Goal: Task Accomplishment & Management: Complete application form

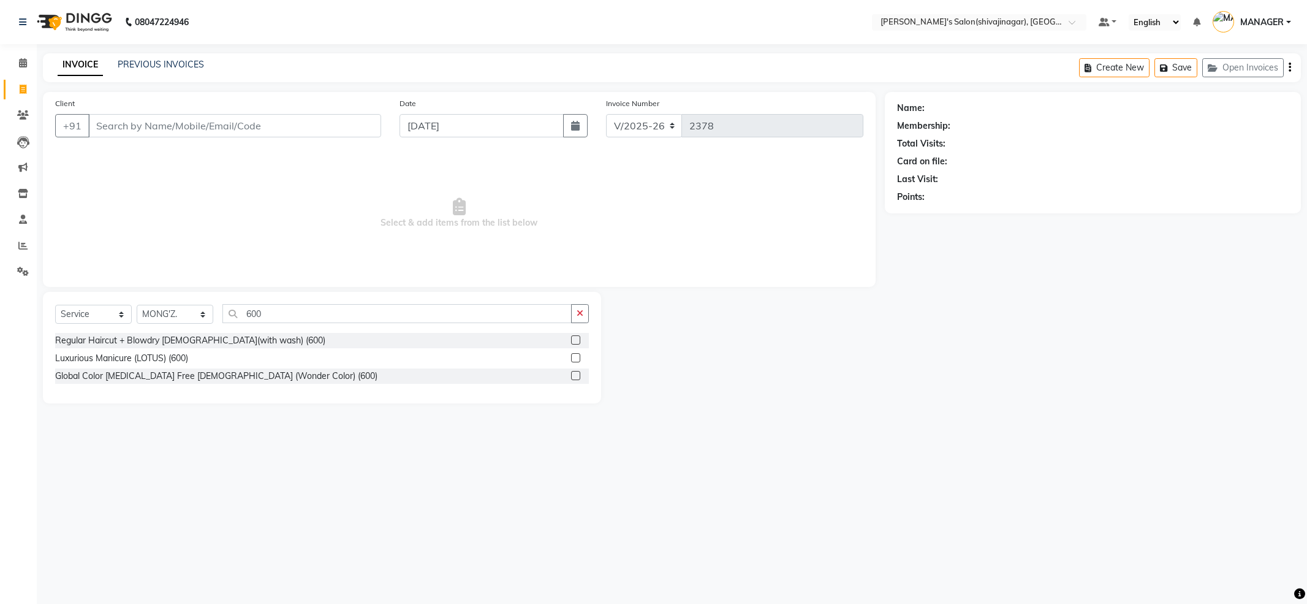
select select "4174"
select select "service"
select select "21636"
type input "600"
click at [241, 339] on div "Regular Haircut + Blowdry [DEMOGRAPHIC_DATA](with wash) (600)" at bounding box center [190, 340] width 270 height 13
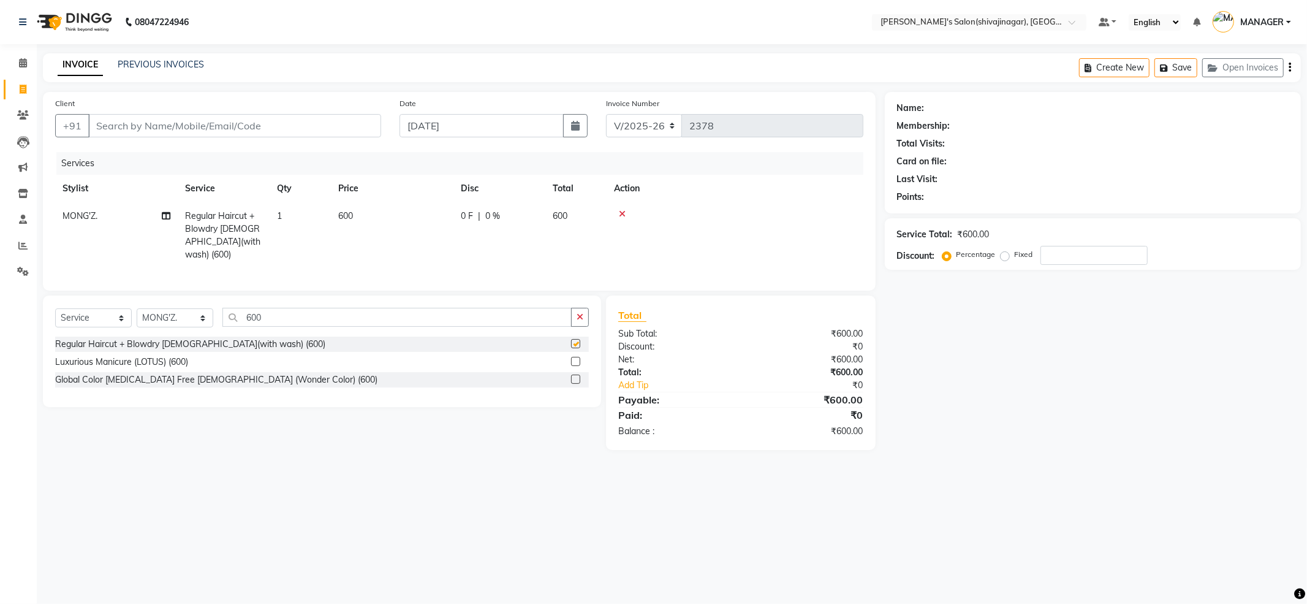
checkbox input "false"
click at [278, 126] on input "Client" at bounding box center [234, 125] width 293 height 23
type input "a"
type input "0"
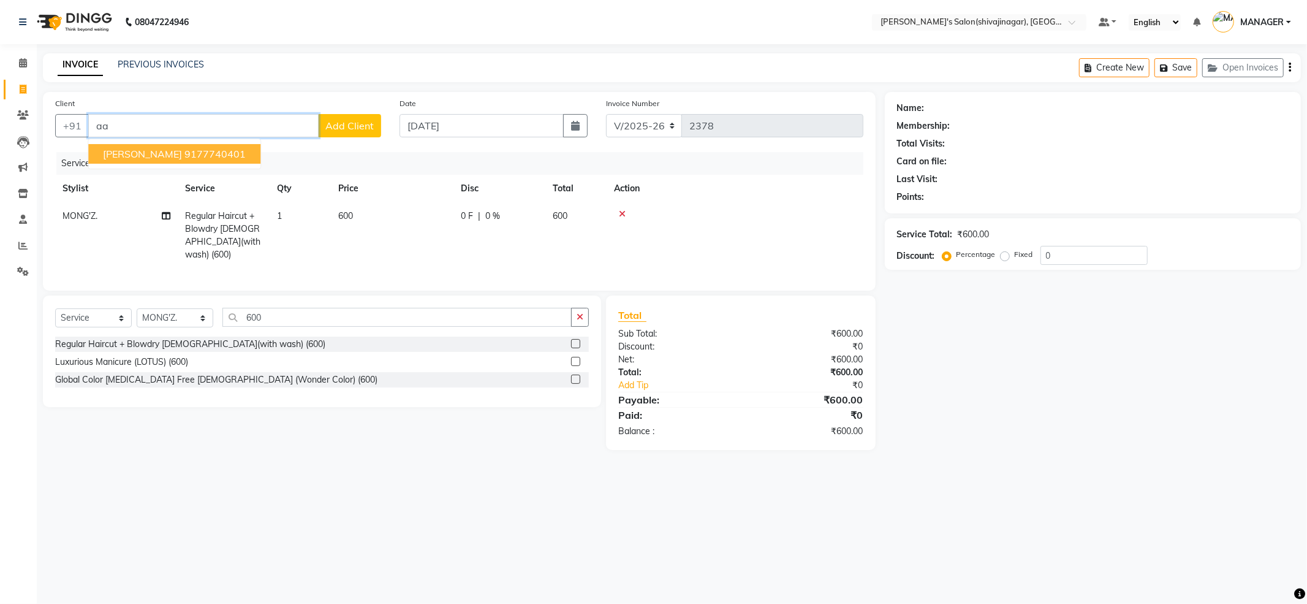
type input "a"
click at [253, 152] on span "88054023" at bounding box center [234, 154] width 49 height 12
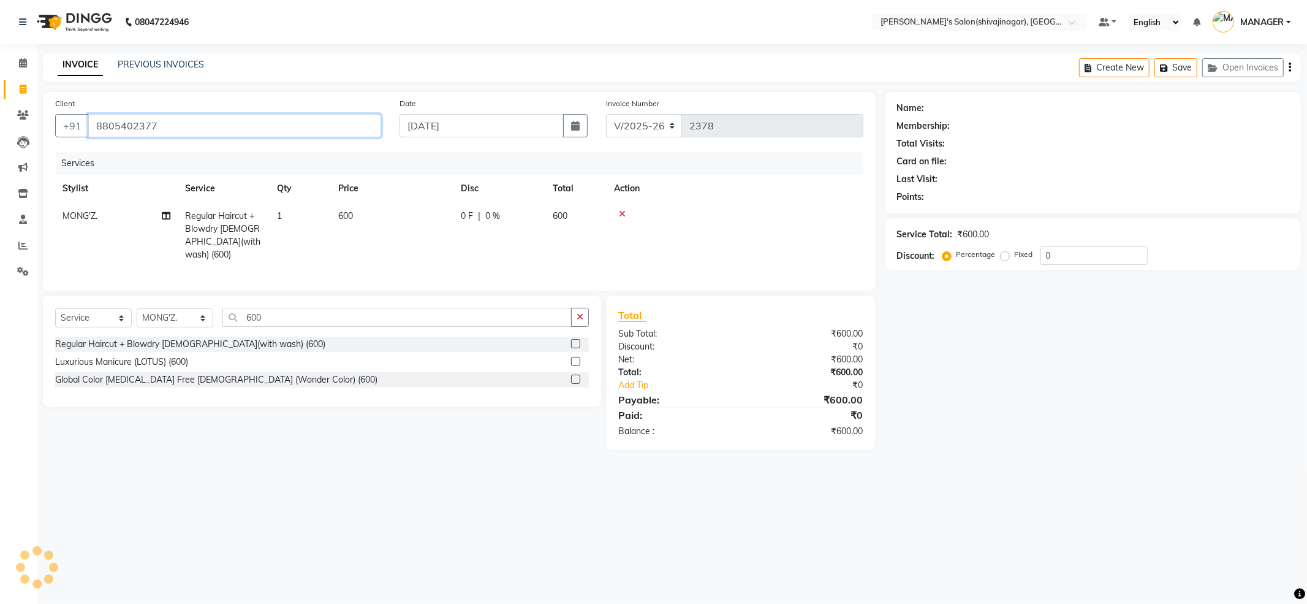
type input "8805402377"
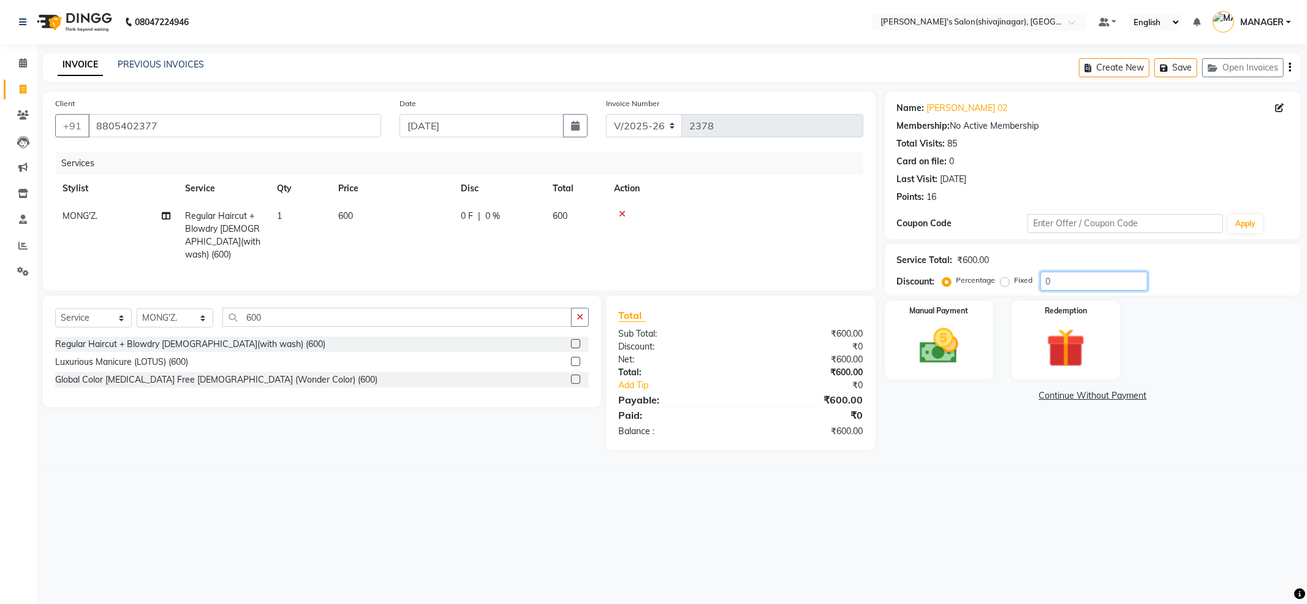
click at [1055, 281] on input "0" at bounding box center [1094, 280] width 107 height 19
type input "1"
type input "100"
click at [1015, 281] on label "Fixed" at bounding box center [1024, 280] width 18 height 11
click at [1003, 281] on input "Fixed" at bounding box center [1007, 280] width 9 height 9
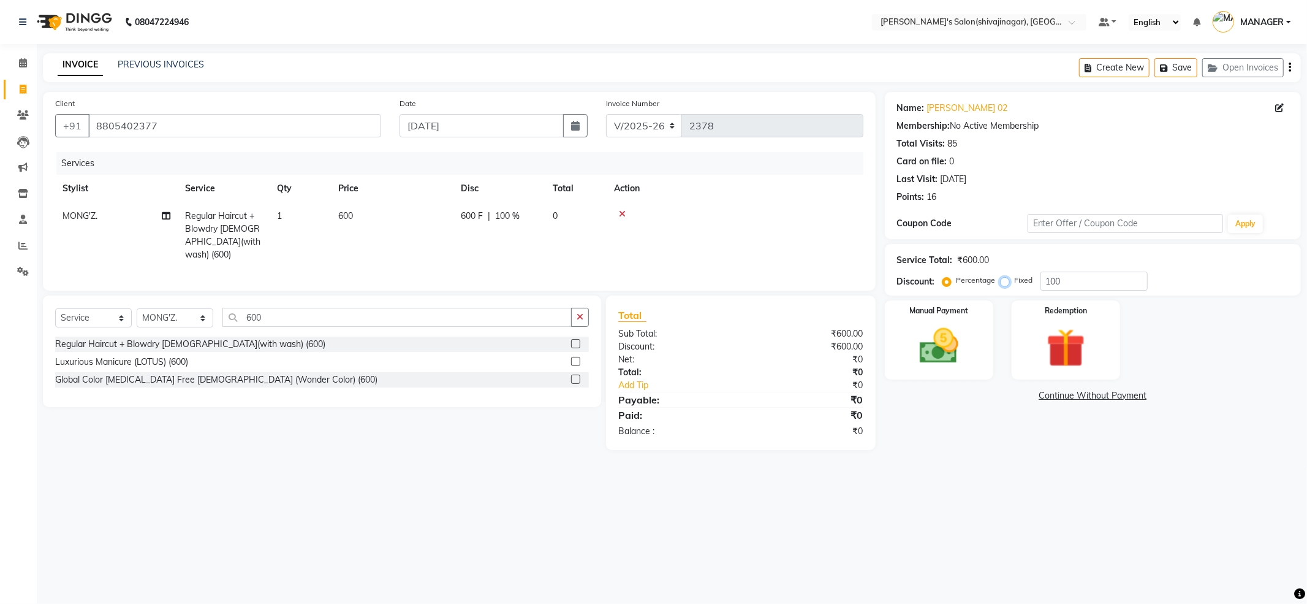
radio input "true"
click at [949, 354] on img at bounding box center [939, 346] width 66 height 47
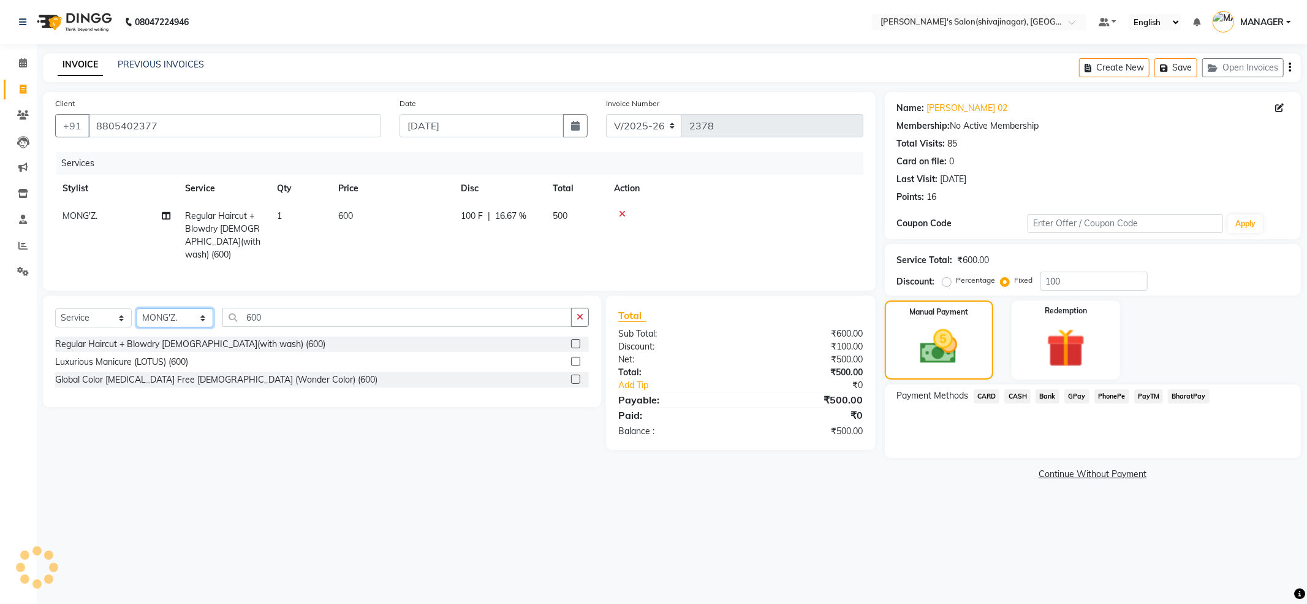
click at [169, 308] on select "Select Stylist [PERSON_NAME] R AKKI [PERSON_NAME] MANAGER MISS STAFF [PERSON_NA…" at bounding box center [175, 317] width 77 height 19
click at [98, 316] on select "Select Service Product Membership Package Voucher Prepaid Gift Card" at bounding box center [93, 317] width 77 height 19
select select "product"
click at [55, 308] on select "Select Service Product Membership Package Voucher Prepaid Gift Card" at bounding box center [93, 317] width 77 height 19
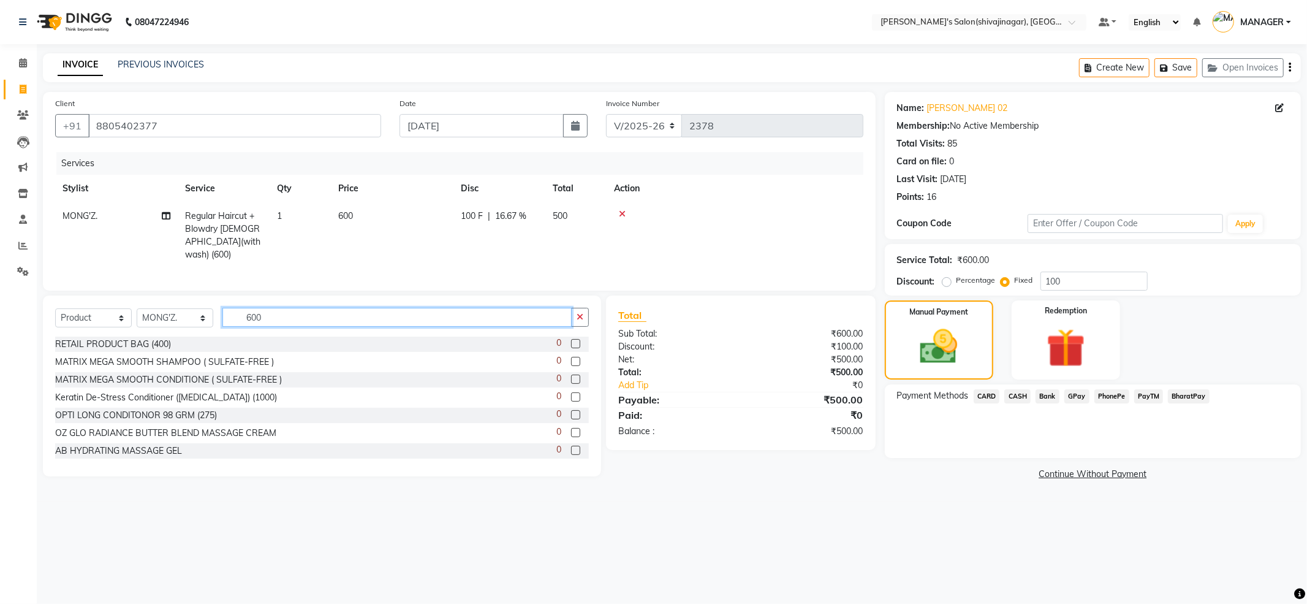
click at [248, 319] on input "600" at bounding box center [396, 317] width 349 height 19
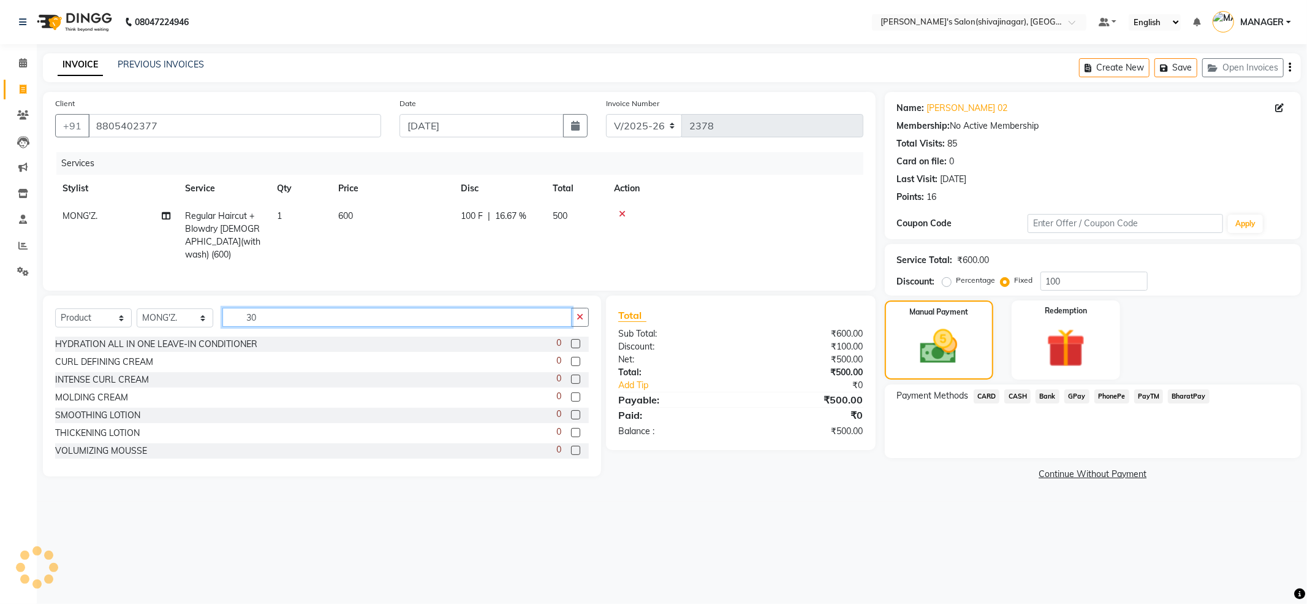
type input "300"
click at [273, 314] on input "300" at bounding box center [396, 317] width 349 height 19
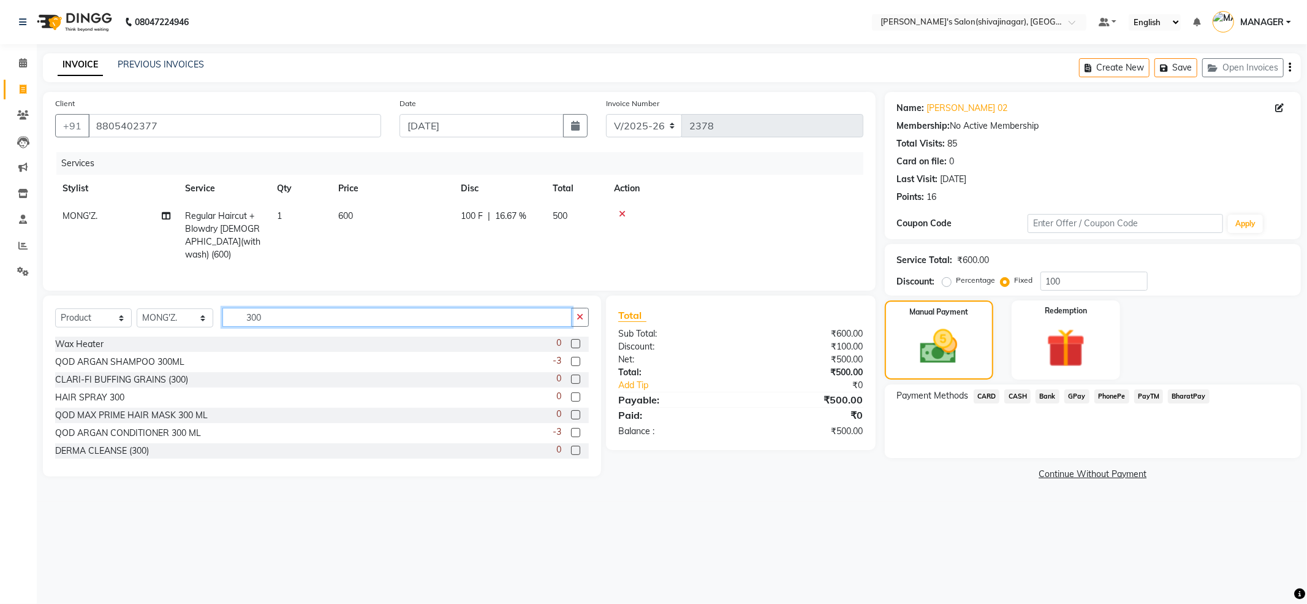
click at [273, 314] on input "300" at bounding box center [396, 317] width 349 height 19
click at [275, 319] on input "text" at bounding box center [405, 317] width 366 height 19
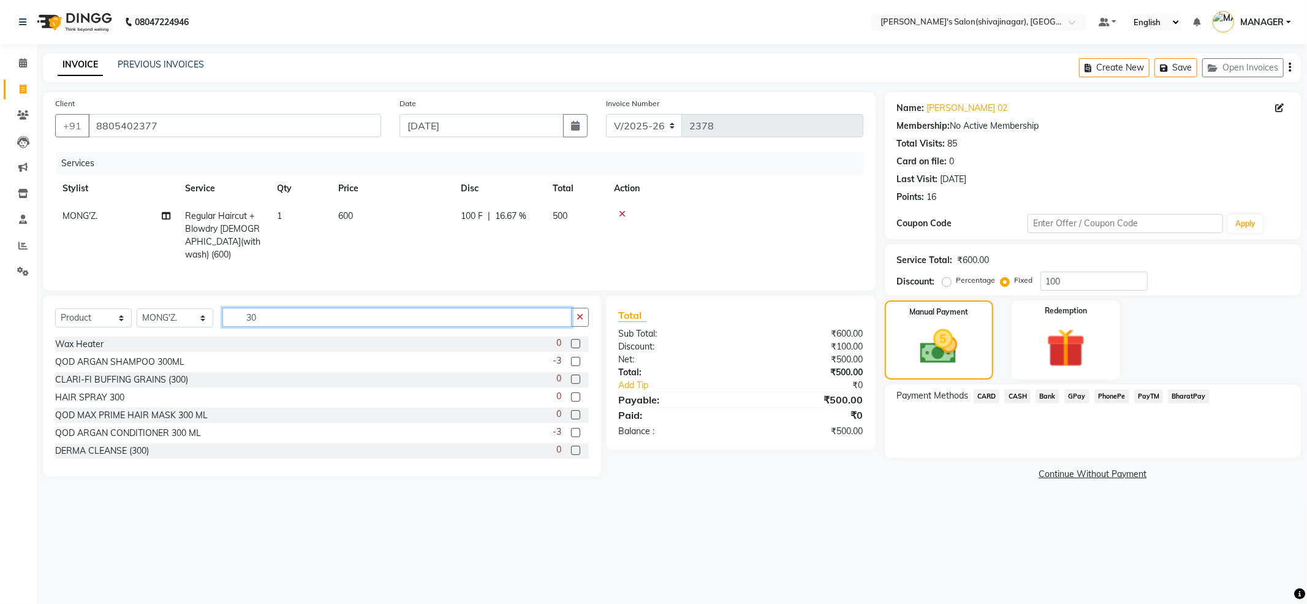
type input "3"
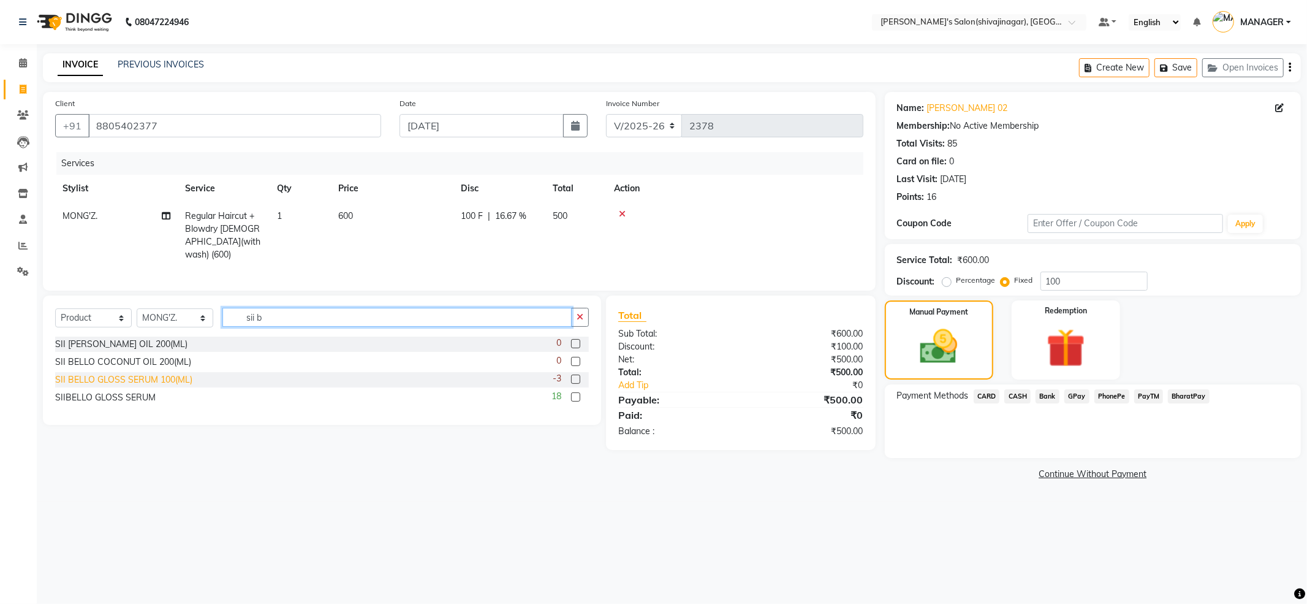
type input "sii b"
click at [124, 384] on div "SII BELLO GLOSS SERUM 100(ML)" at bounding box center [123, 379] width 137 height 13
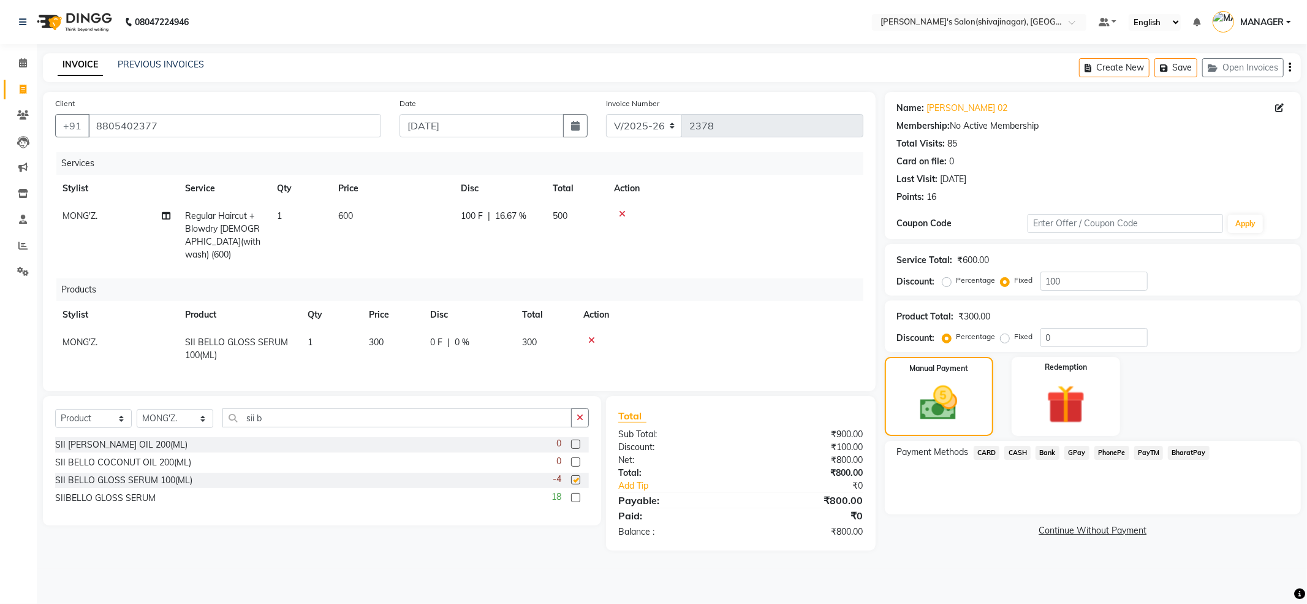
checkbox input "false"
click at [1013, 488] on div "Payment Methods CARD CASH Bank GPay PhonePe PayTM BharatPay" at bounding box center [1093, 478] width 416 height 74
click at [971, 408] on img at bounding box center [939, 403] width 64 height 45
click at [1179, 501] on div "Payment Methods CARD CASH Bank GPay PhonePe PayTM BharatPay" at bounding box center [1093, 478] width 416 height 74
click at [1182, 477] on div "Payment Methods CARD CASH Bank GPay PhonePe PayTM BharatPay" at bounding box center [1093, 478] width 416 height 74
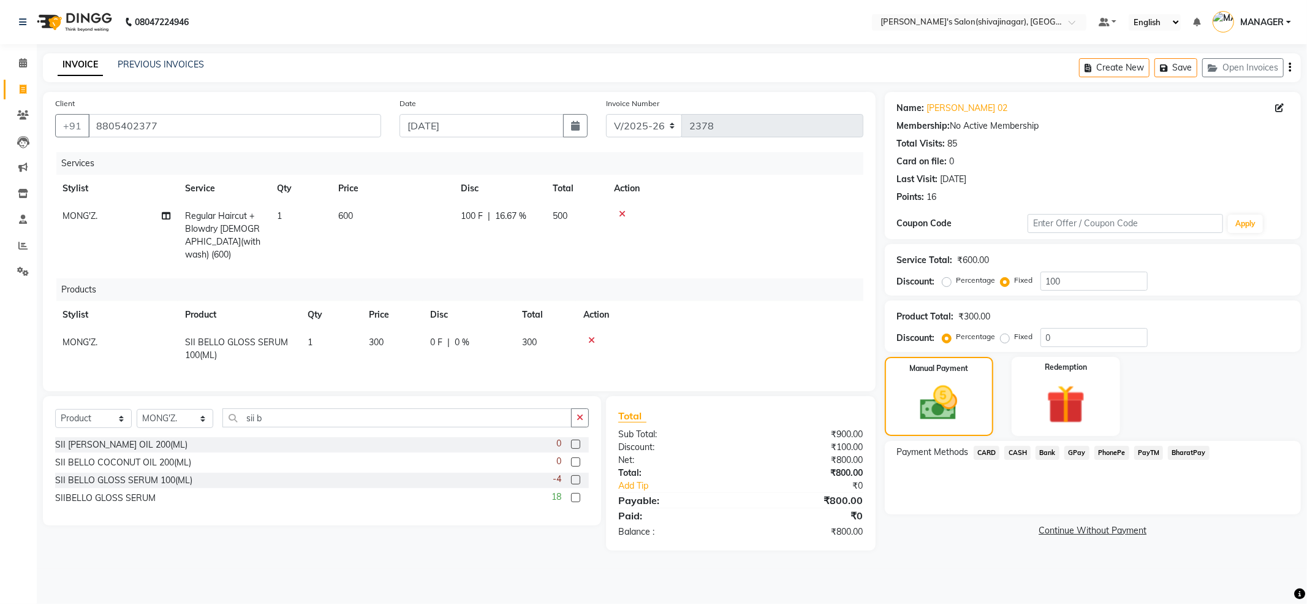
click at [1182, 477] on div "Payment Methods CARD CASH Bank GPay PhonePe PayTM BharatPay" at bounding box center [1093, 478] width 416 height 74
click at [1182, 476] on div "Payment Methods CARD CASH Bank GPay PhonePe PayTM BharatPay" at bounding box center [1093, 478] width 416 height 74
click at [1156, 451] on span "PayTM" at bounding box center [1148, 453] width 29 height 14
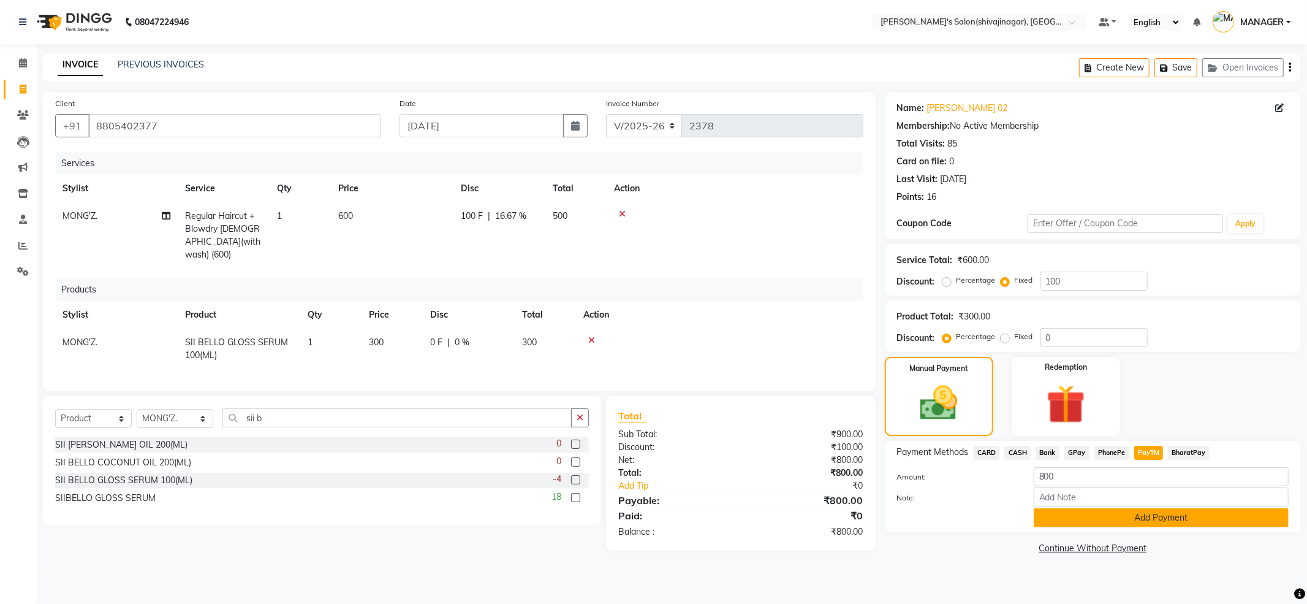
click at [1158, 516] on button "Add Payment" at bounding box center [1161, 517] width 255 height 19
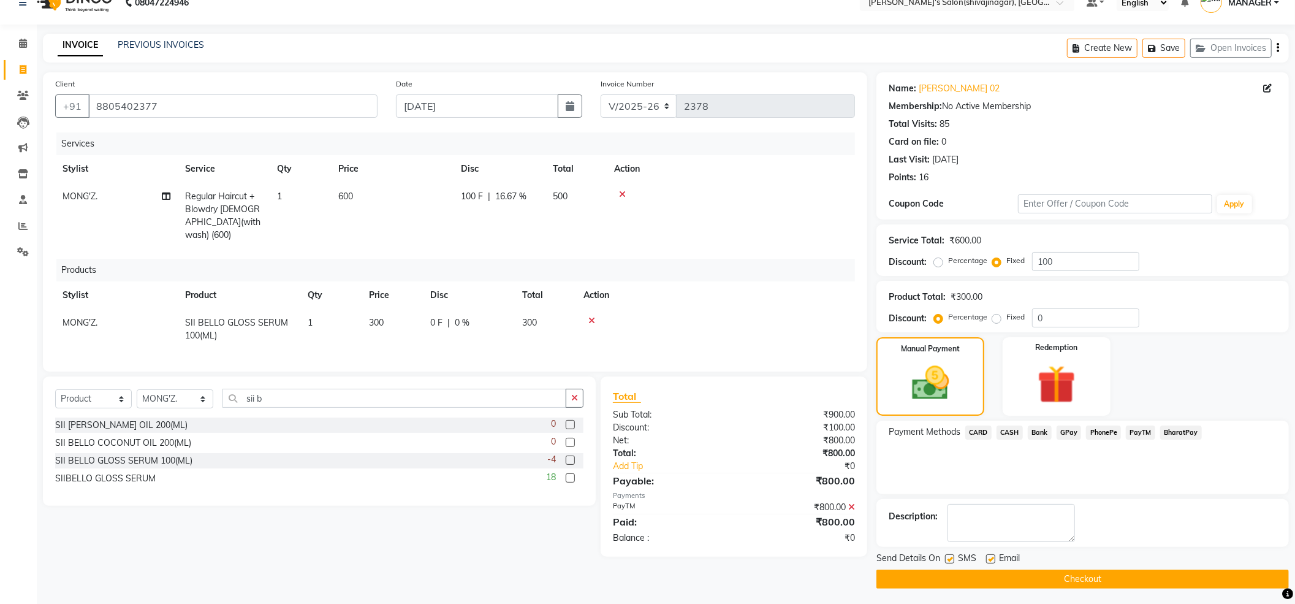
scroll to position [23, 0]
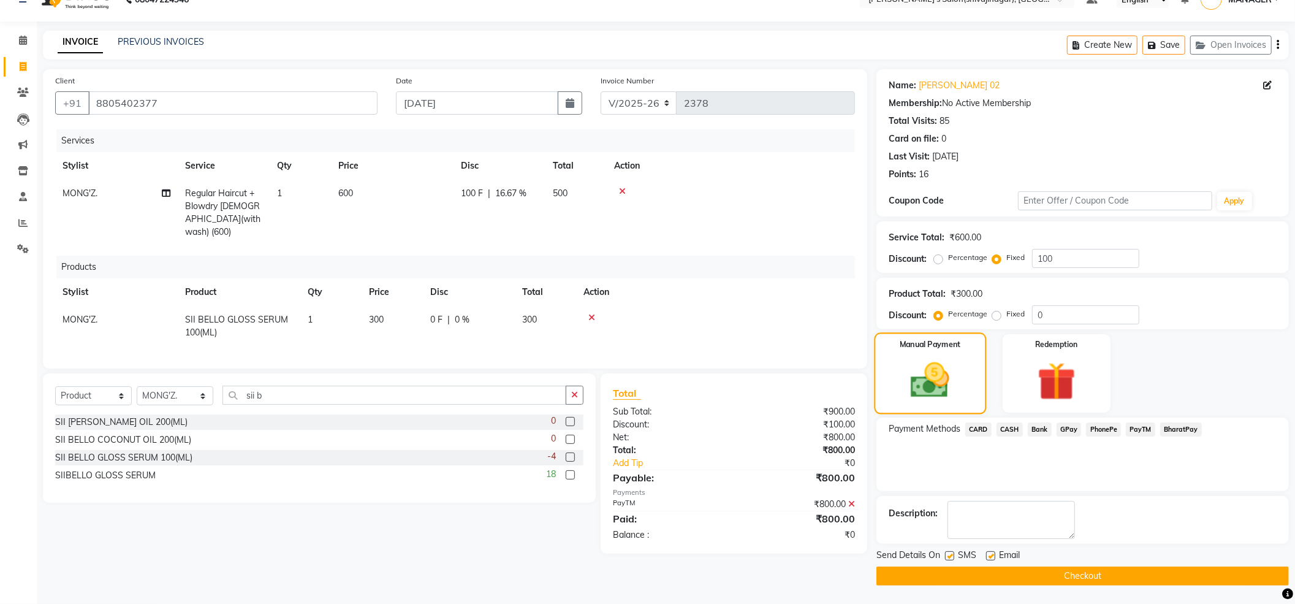
click at [940, 370] on img at bounding box center [930, 380] width 63 height 45
click at [1096, 463] on div "Payment Methods CARD CASH Bank GPay PhonePe PayTM BharatPay" at bounding box center [1082, 454] width 412 height 74
click at [1195, 352] on div "Manual Payment Redemption" at bounding box center [1082, 373] width 431 height 78
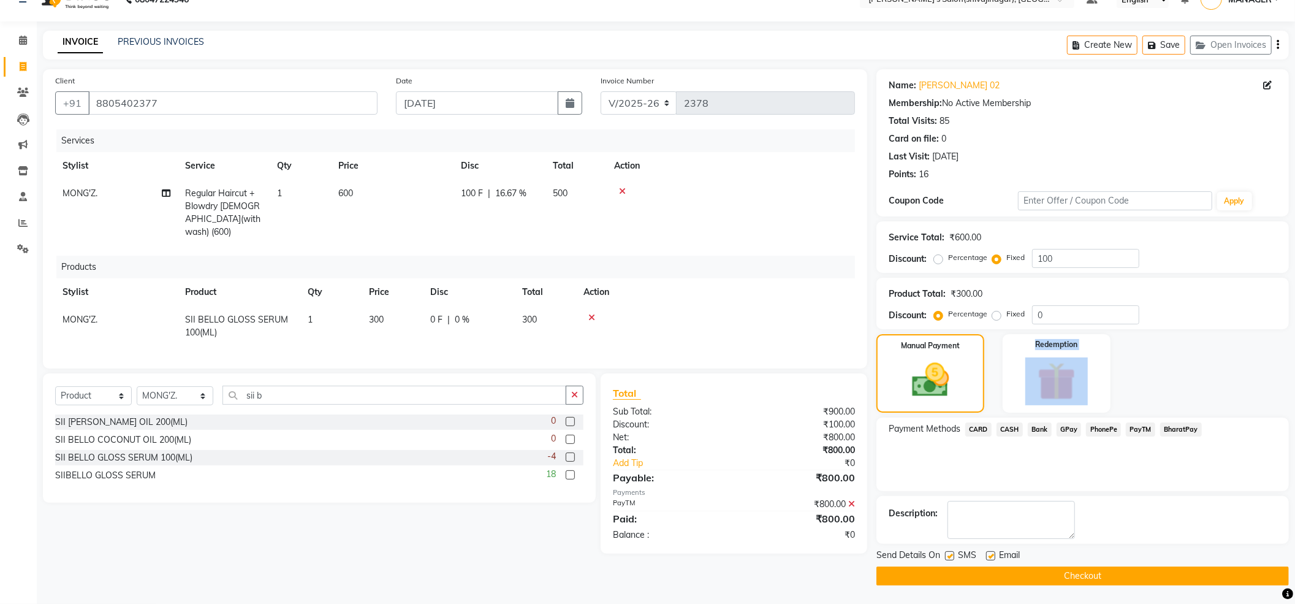
click at [1195, 352] on div "Manual Payment Redemption" at bounding box center [1082, 373] width 431 height 78
click at [944, 371] on img at bounding box center [930, 380] width 63 height 45
click at [1118, 460] on div "Payment Methods CARD CASH Bank GPay PhonePe PayTM BharatPay" at bounding box center [1082, 454] width 412 height 74
click at [1140, 427] on span "PayTM" at bounding box center [1140, 429] width 29 height 14
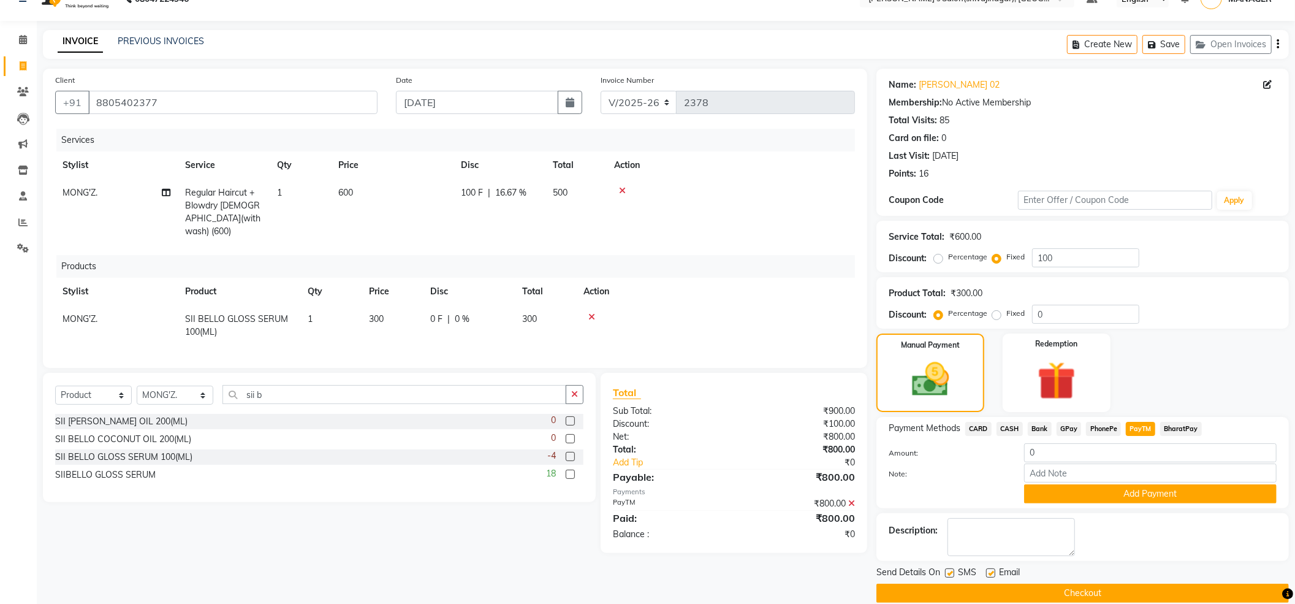
click at [982, 429] on span "CARD" at bounding box center [978, 429] width 26 height 14
click at [1144, 430] on span "PayTM" at bounding box center [1140, 429] width 29 height 14
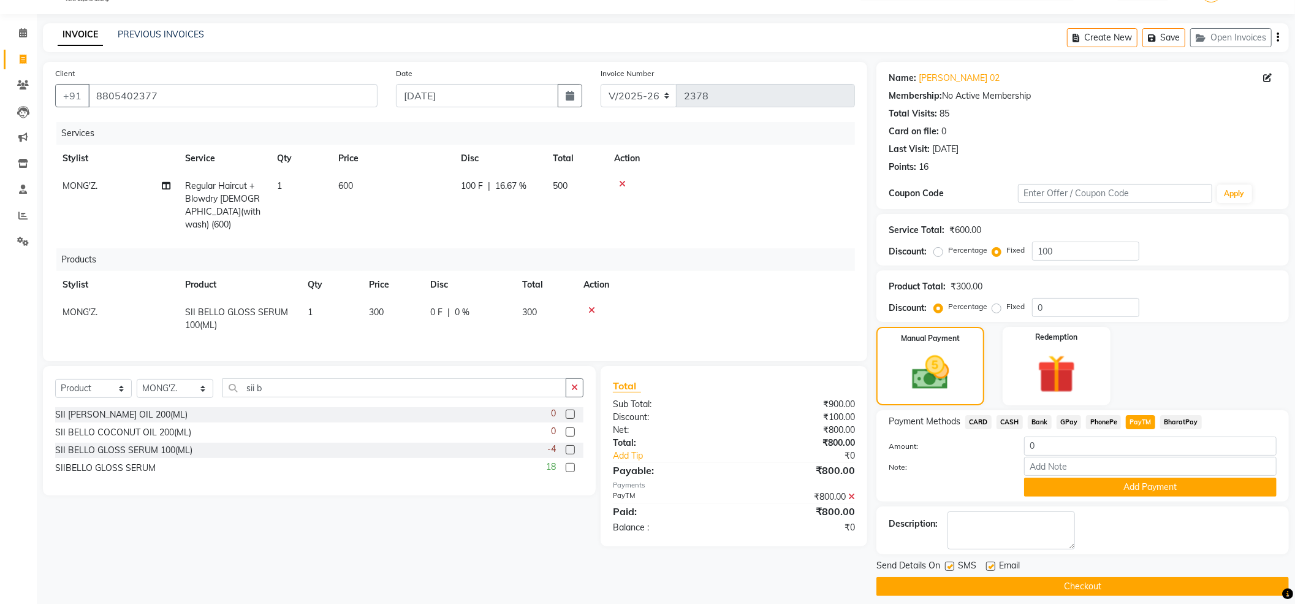
scroll to position [42, 0]
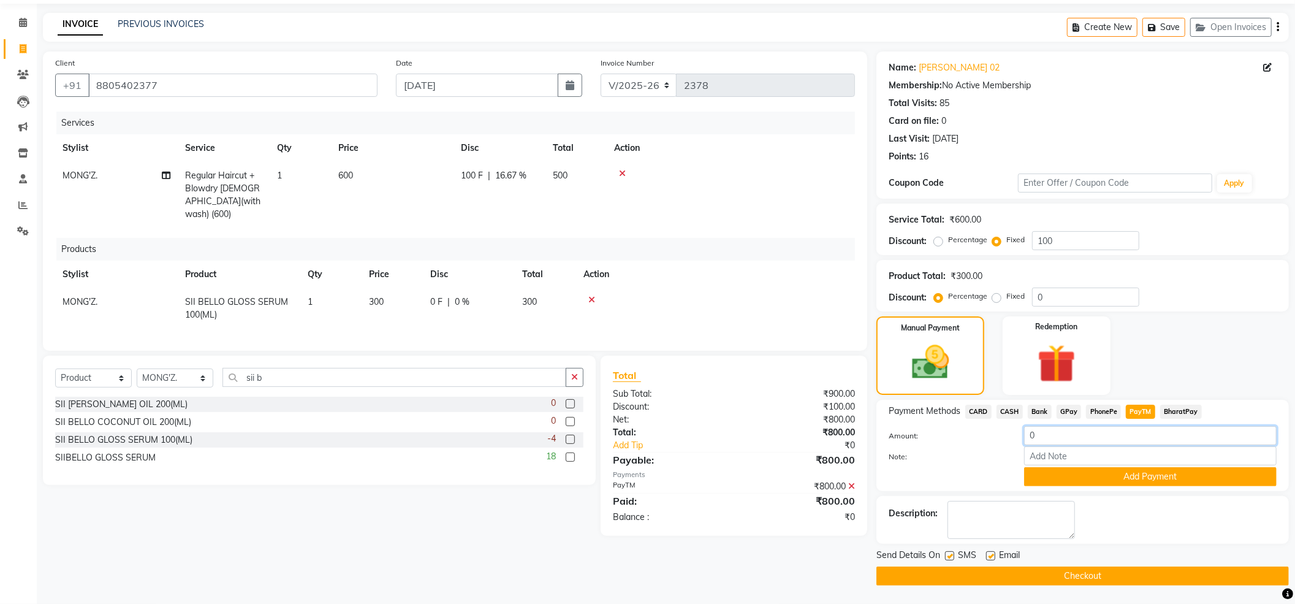
click at [1086, 436] on input "0" at bounding box center [1150, 435] width 252 height 19
click at [1079, 571] on button "Checkout" at bounding box center [1082, 575] width 412 height 19
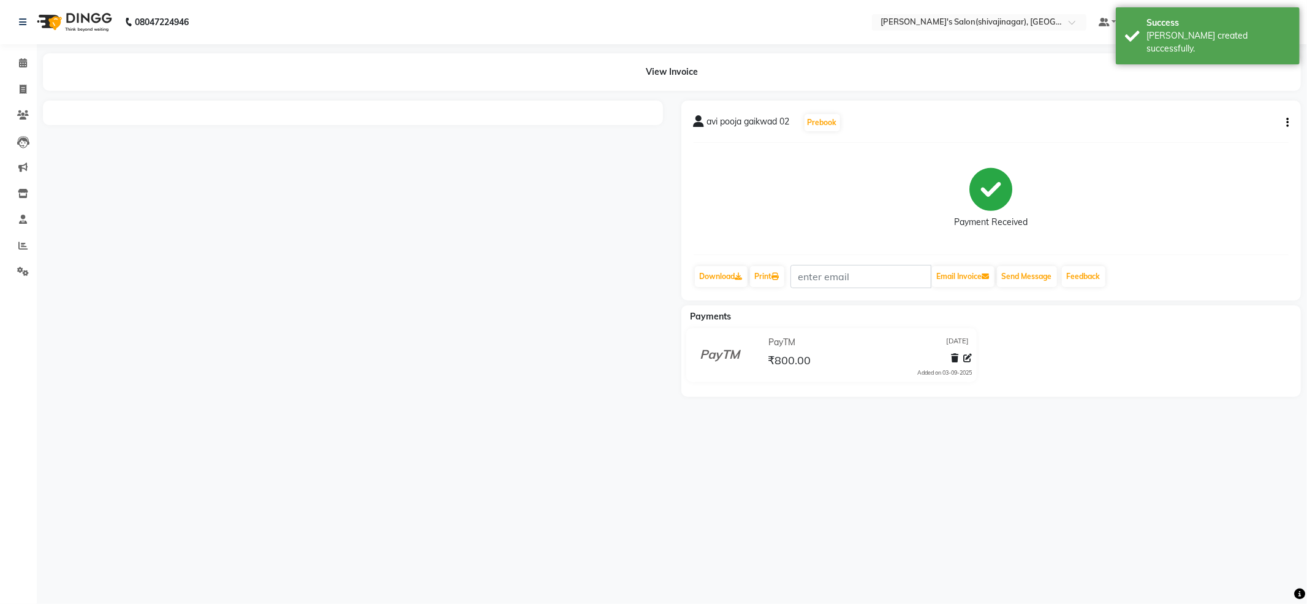
click at [1140, 490] on div "08047224946 Select Location × [PERSON_NAME]'s Salon(shivajinagar), Shivaji Naga…" at bounding box center [653, 302] width 1307 height 604
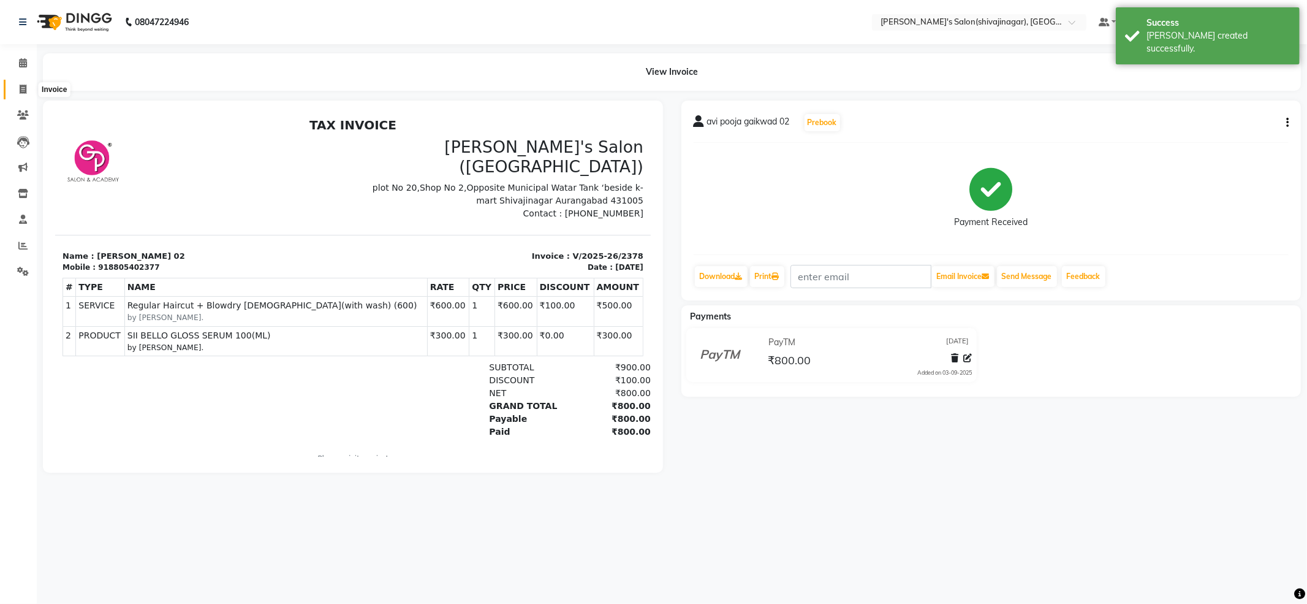
click at [20, 86] on icon at bounding box center [23, 89] width 7 height 9
select select "service"
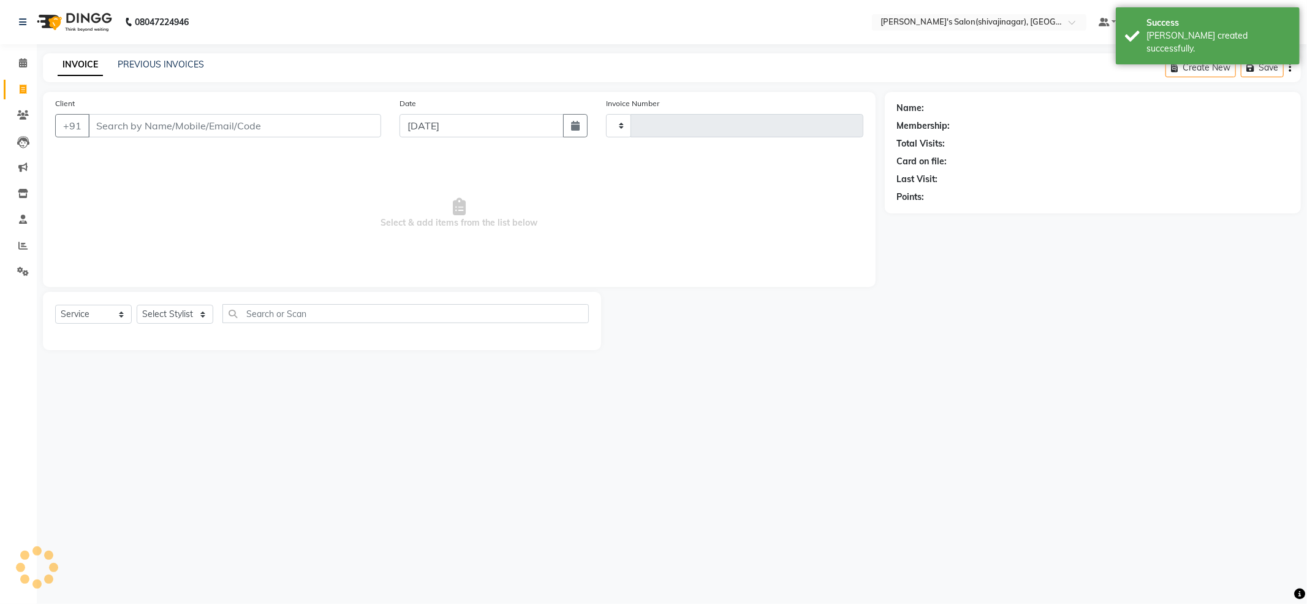
type input "2379"
select select "4174"
click at [148, 124] on input "Client" at bounding box center [234, 125] width 293 height 23
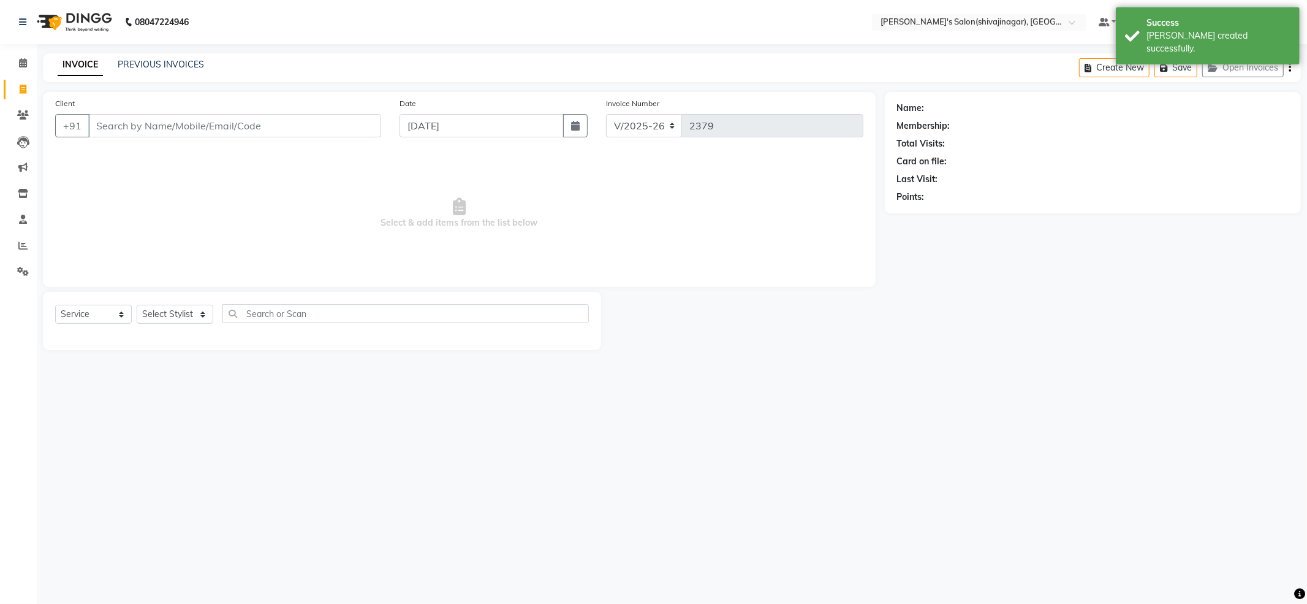
click at [150, 123] on input "Client" at bounding box center [234, 125] width 293 height 23
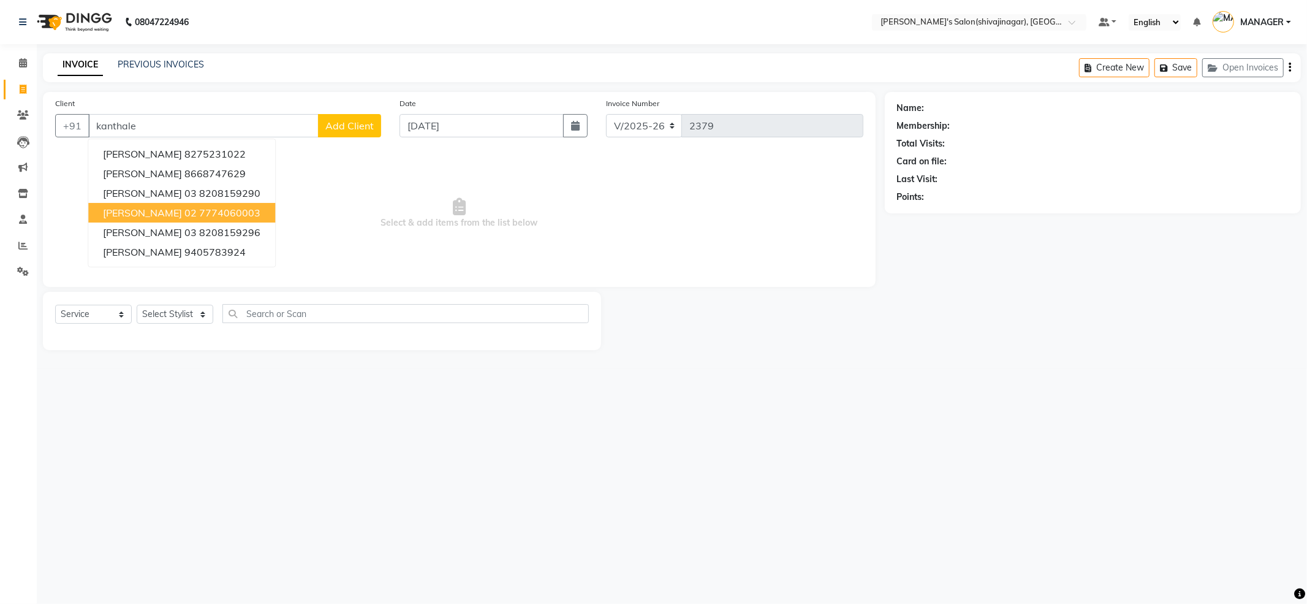
click at [172, 208] on span "[PERSON_NAME] 02" at bounding box center [150, 213] width 94 height 12
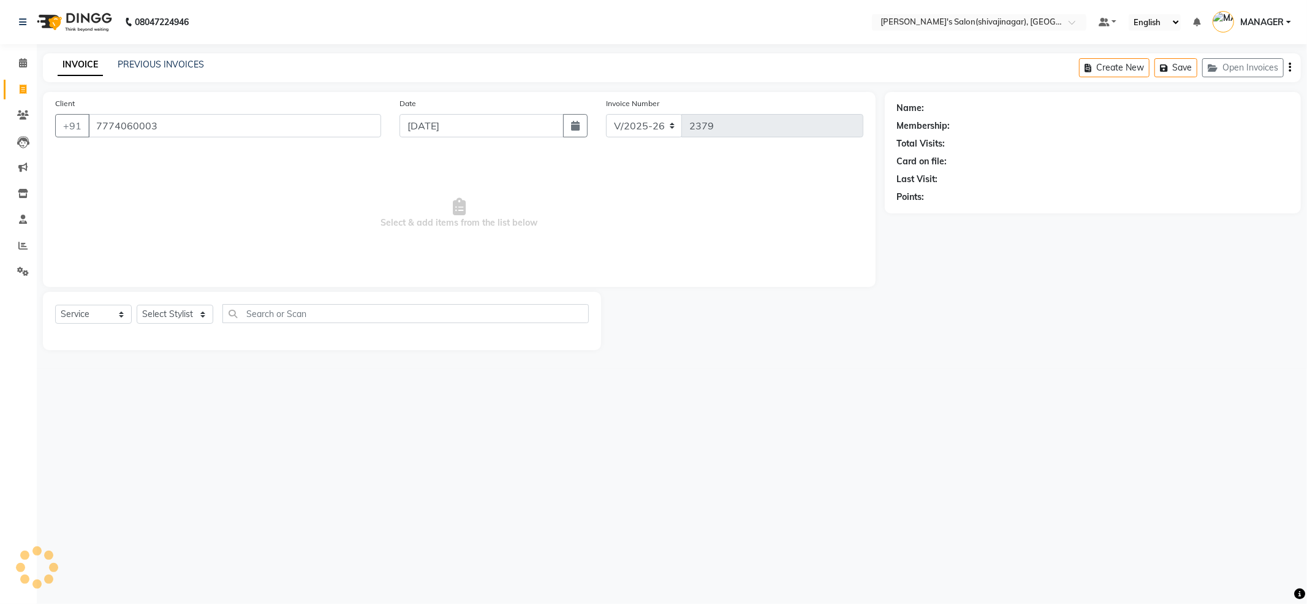
type input "7774060003"
select select "1: Object"
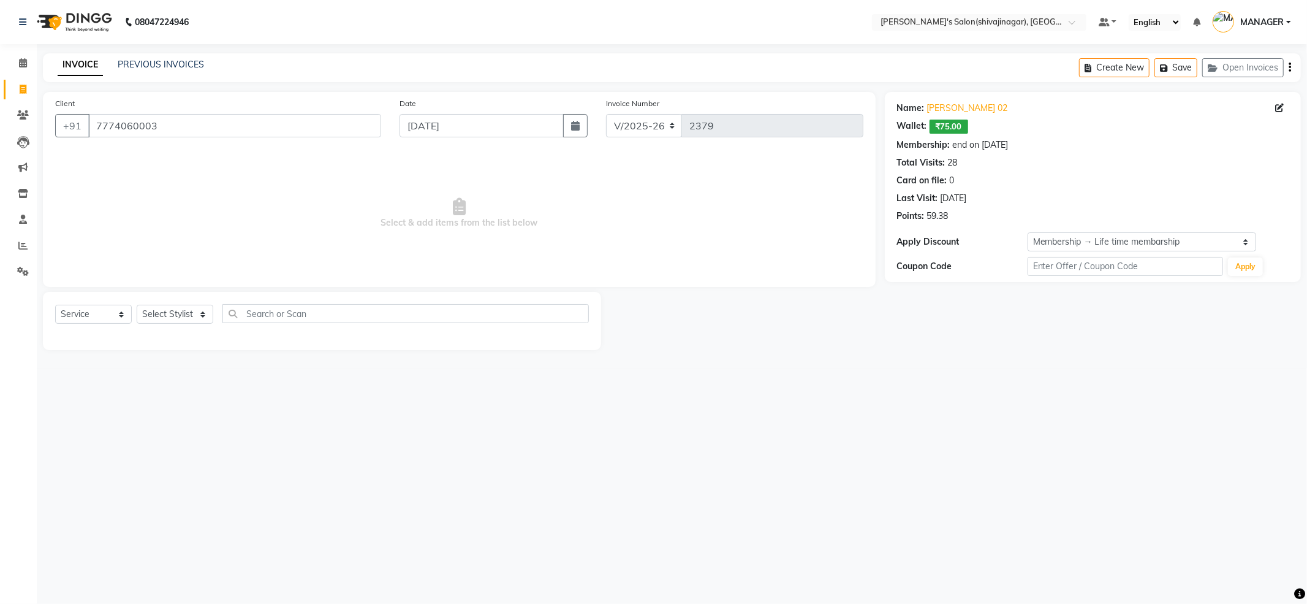
click at [221, 221] on span "Select & add items from the list below" at bounding box center [459, 213] width 808 height 123
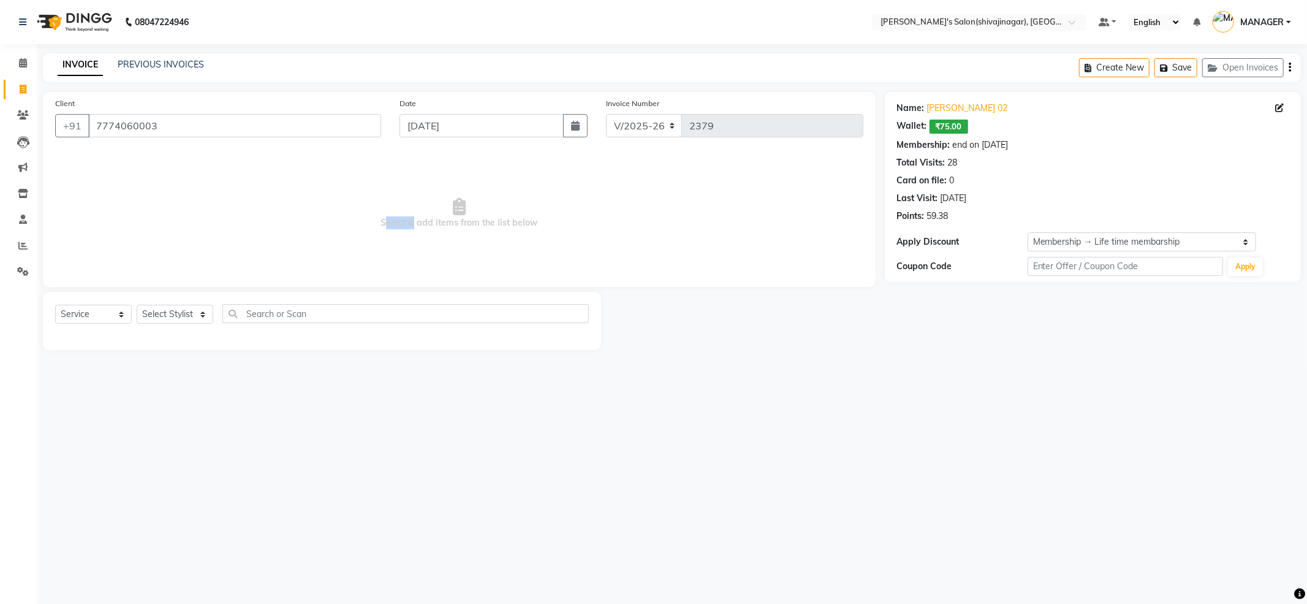
click at [221, 221] on span "Select & add items from the list below" at bounding box center [459, 213] width 808 height 123
click at [180, 309] on select "Select Stylist [PERSON_NAME] R AKKI [PERSON_NAME] MANAGER MISS STAFF [PERSON_NA…" at bounding box center [175, 314] width 77 height 19
click at [658, 199] on span "Select & add items from the list below" at bounding box center [459, 213] width 808 height 123
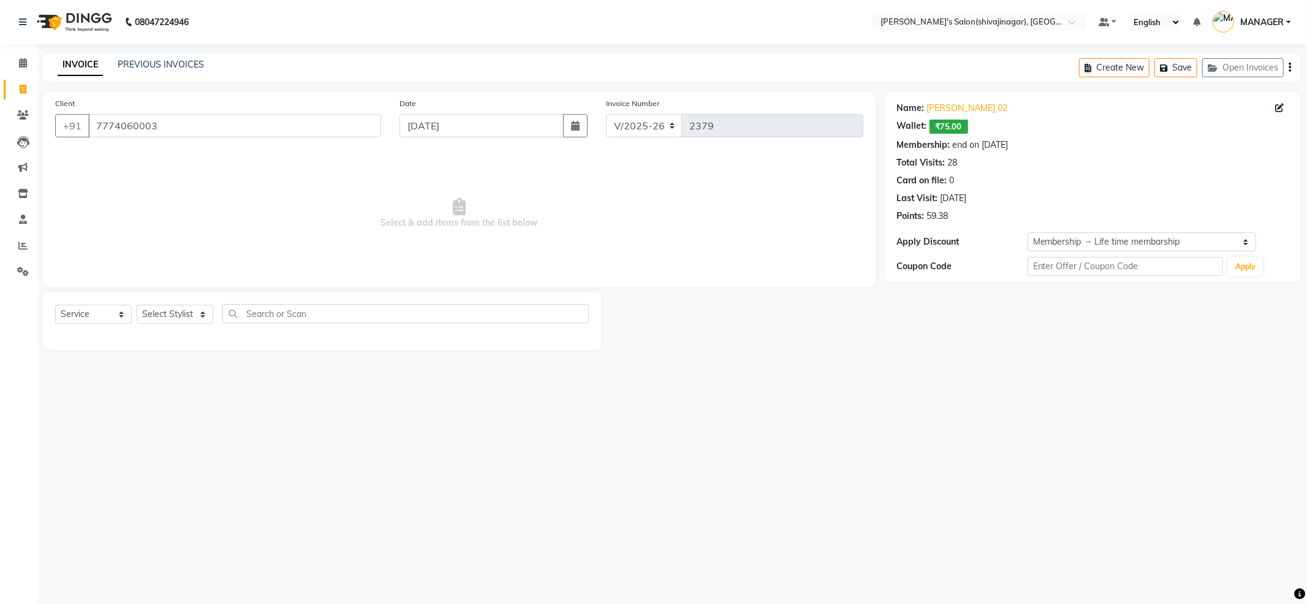
click at [329, 211] on span "Select & add items from the list below" at bounding box center [459, 213] width 808 height 123
click at [538, 235] on span "Select & add items from the list below" at bounding box center [459, 213] width 808 height 123
click at [295, 311] on input "text" at bounding box center [405, 313] width 366 height 19
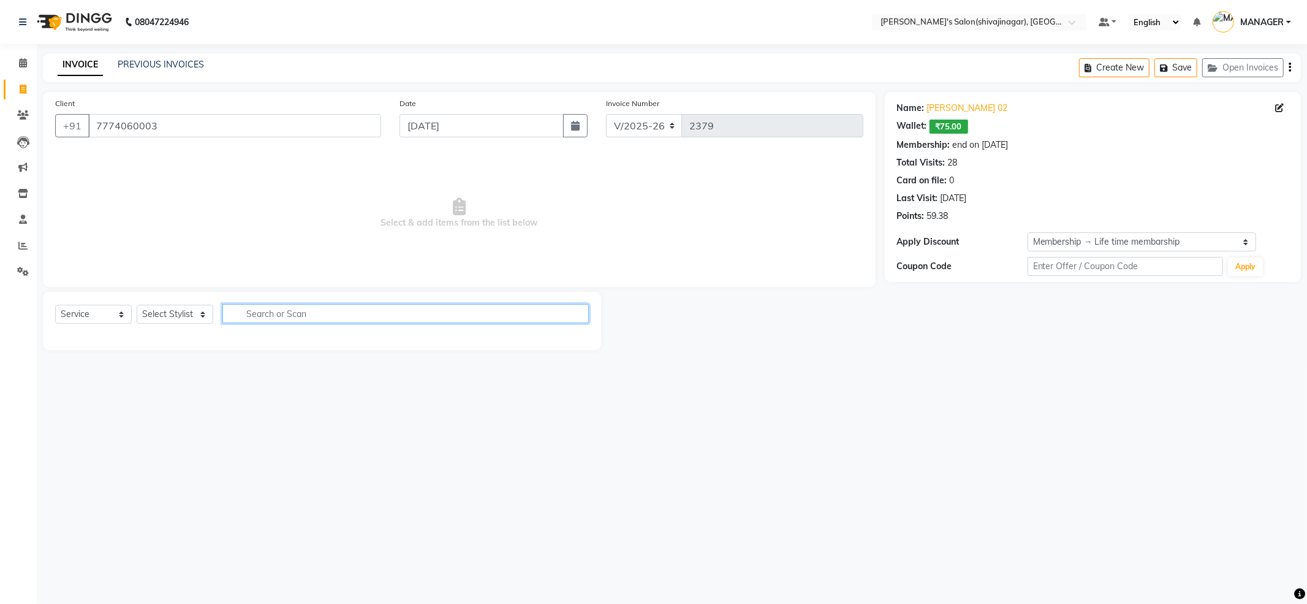
click at [292, 304] on input "text" at bounding box center [405, 313] width 366 height 19
click at [283, 313] on input "text" at bounding box center [405, 313] width 366 height 19
click at [283, 314] on input "text" at bounding box center [405, 313] width 366 height 19
click at [259, 313] on input "text" at bounding box center [405, 313] width 366 height 19
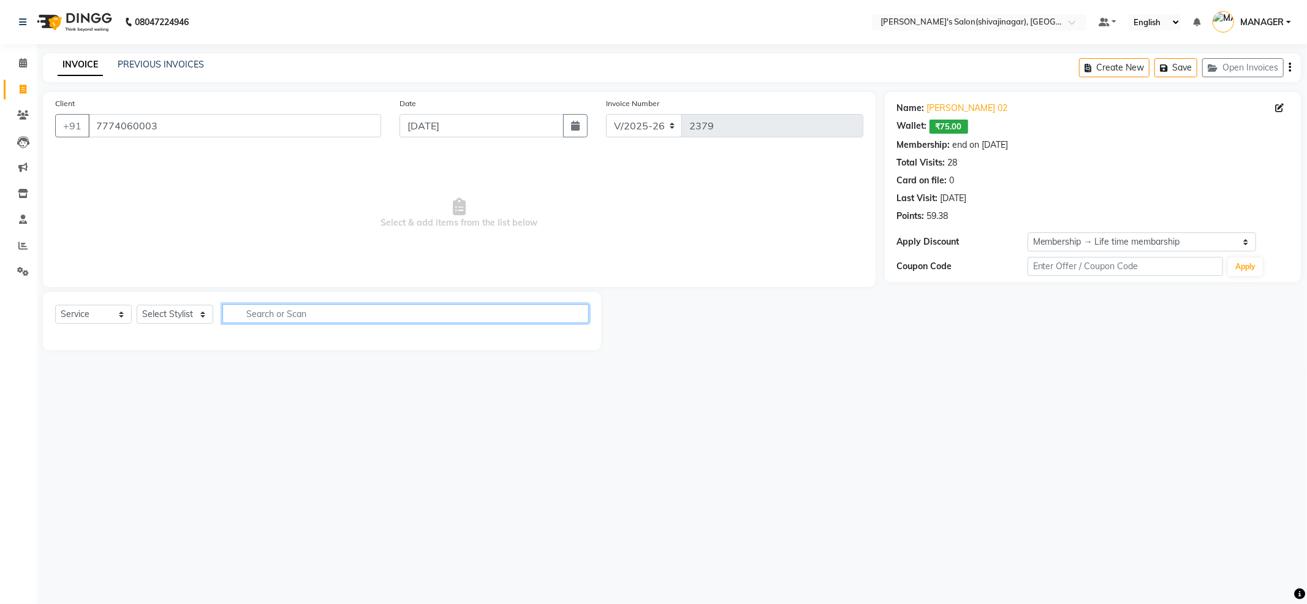
click at [259, 313] on input "text" at bounding box center [405, 313] width 366 height 19
type input "shape"
click at [177, 314] on select "Select Stylist [PERSON_NAME] R AKKI [PERSON_NAME] MANAGER MISS STAFF [PERSON_NA…" at bounding box center [175, 314] width 77 height 19
select select "24667"
click at [137, 305] on select "Select Stylist [PERSON_NAME] R AKKI [PERSON_NAME] MANAGER MISS STAFF [PERSON_NA…" at bounding box center [175, 314] width 77 height 19
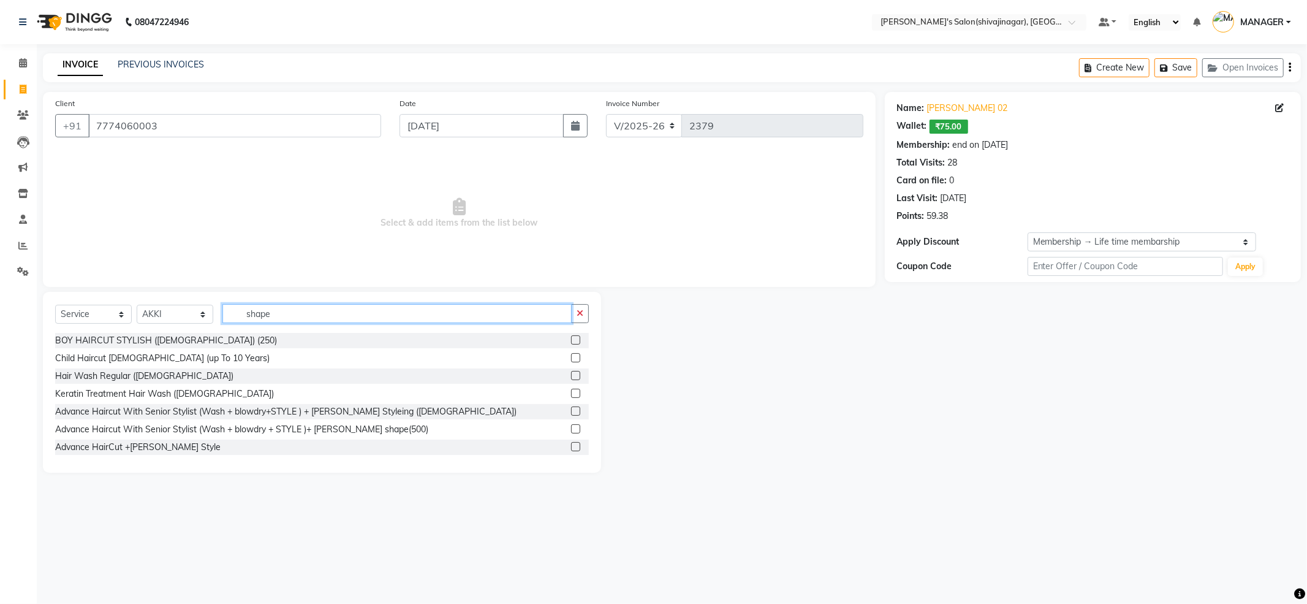
click at [281, 308] on input "shape" at bounding box center [396, 313] width 349 height 19
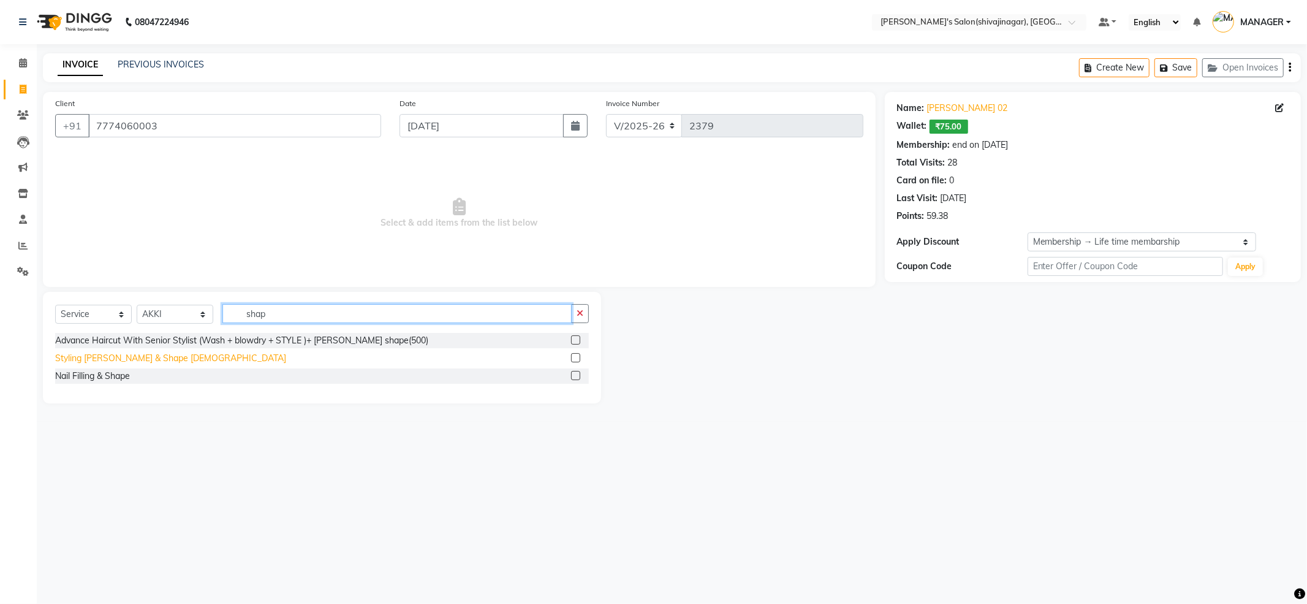
type input "shap"
click at [147, 359] on div "Styling [PERSON_NAME] & Shape [DEMOGRAPHIC_DATA]" at bounding box center [170, 358] width 231 height 13
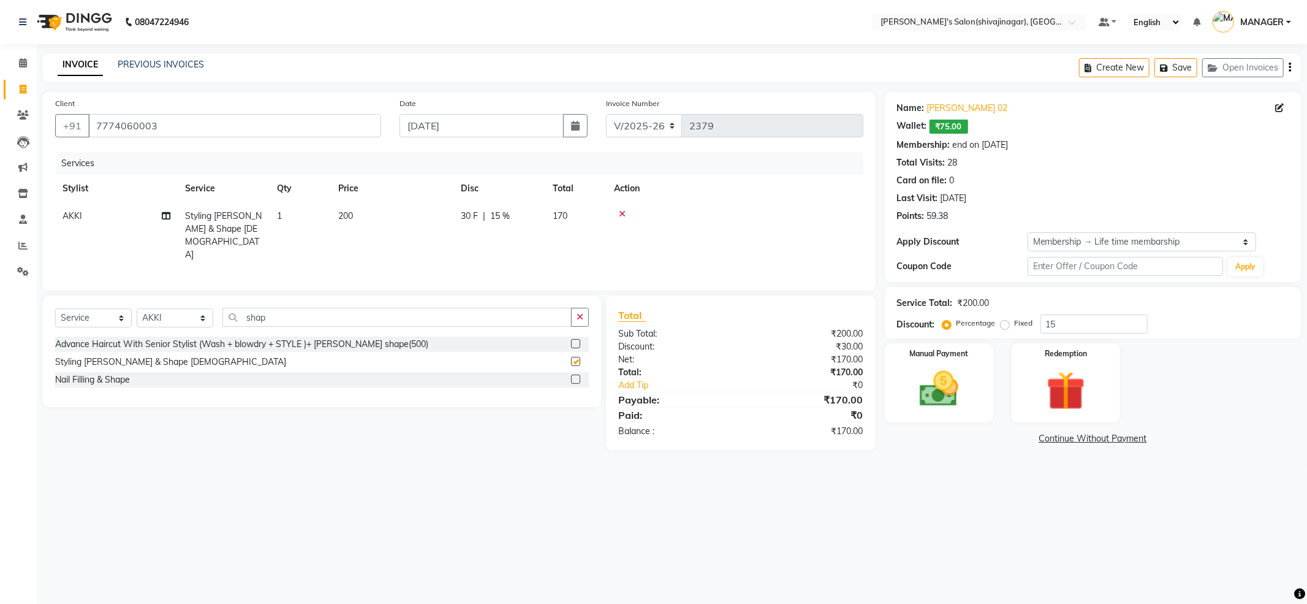
checkbox input "false"
click at [273, 319] on input "shap" at bounding box center [396, 317] width 349 height 19
click at [621, 210] on icon at bounding box center [622, 214] width 7 height 9
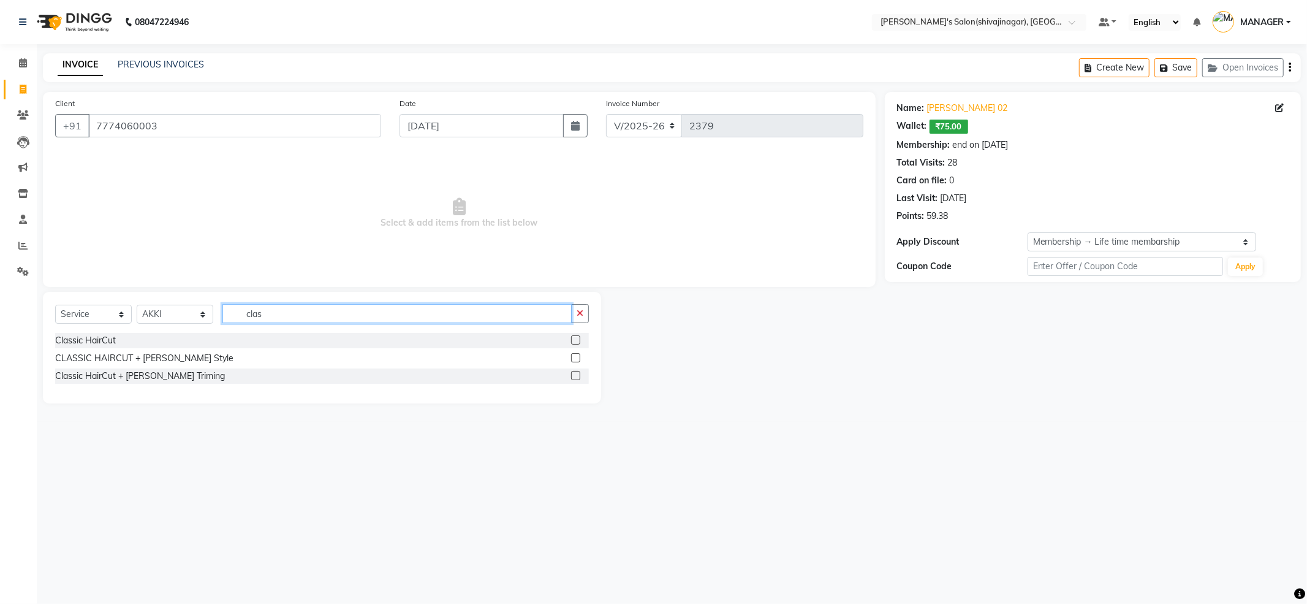
click at [319, 314] on input "clas" at bounding box center [396, 313] width 349 height 19
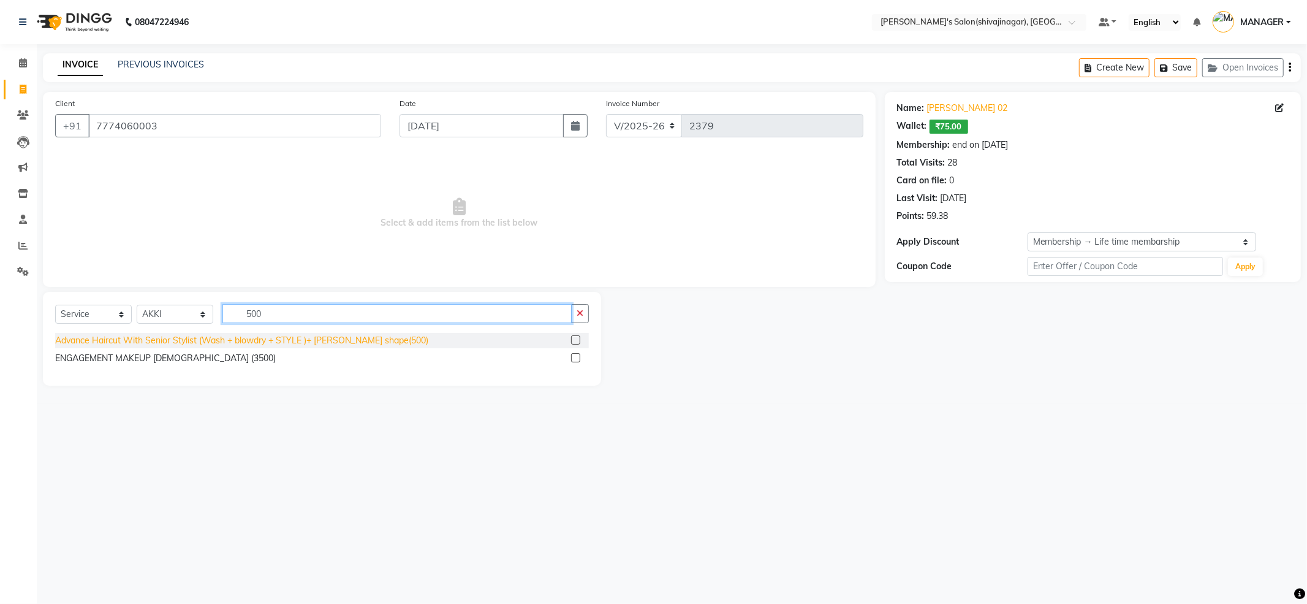
type input "500"
click at [324, 334] on div "Advance Haircut With Senior Stylist (Wash + blowdry + STYLE )+ [PERSON_NAME] sh…" at bounding box center [241, 340] width 373 height 13
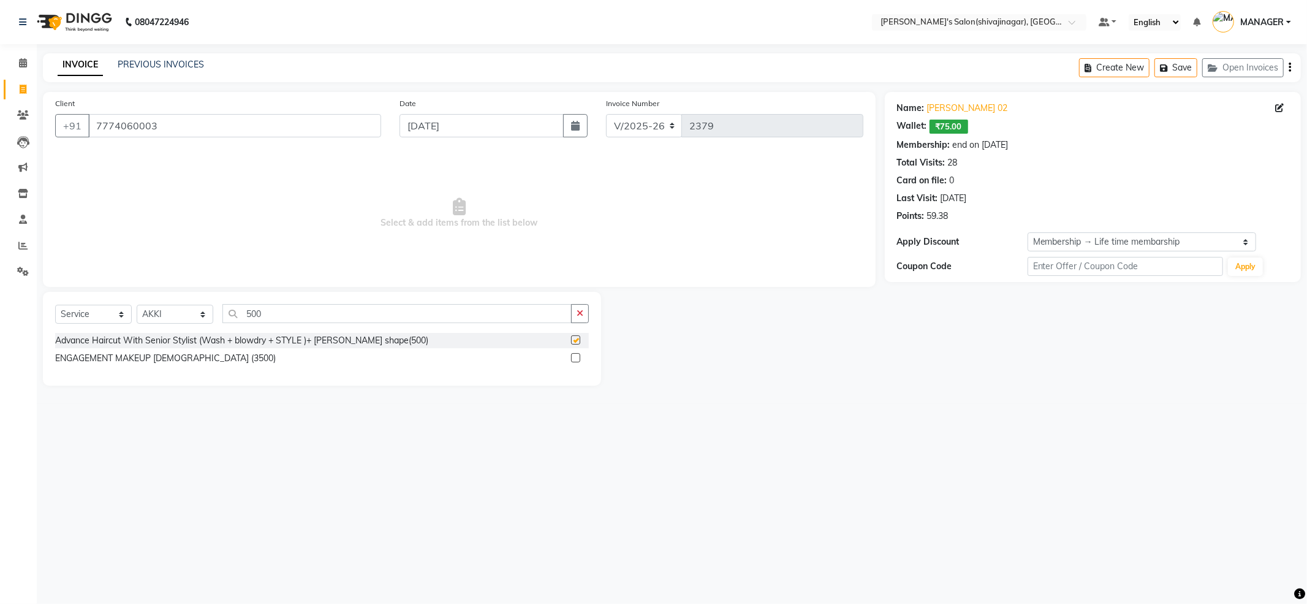
checkbox input "false"
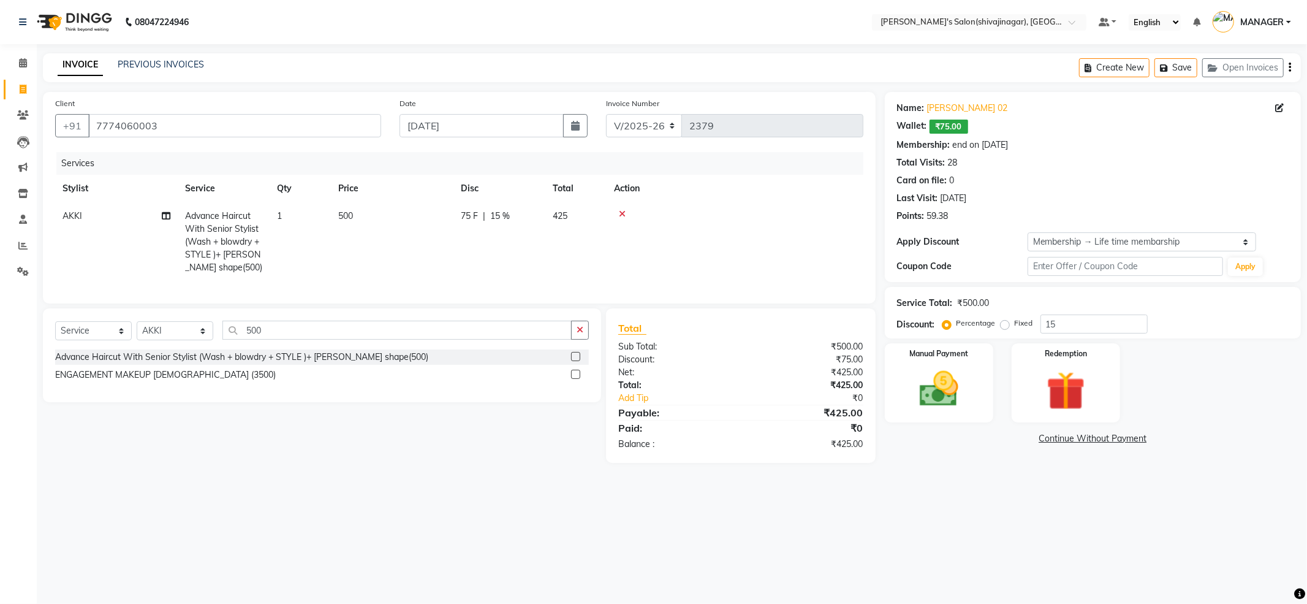
click at [965, 508] on div "08047224946 Select Location × [PERSON_NAME]'s Salon(shivajinagar), Shivaji Naga…" at bounding box center [653, 302] width 1307 height 604
click at [942, 390] on img at bounding box center [939, 389] width 66 height 47
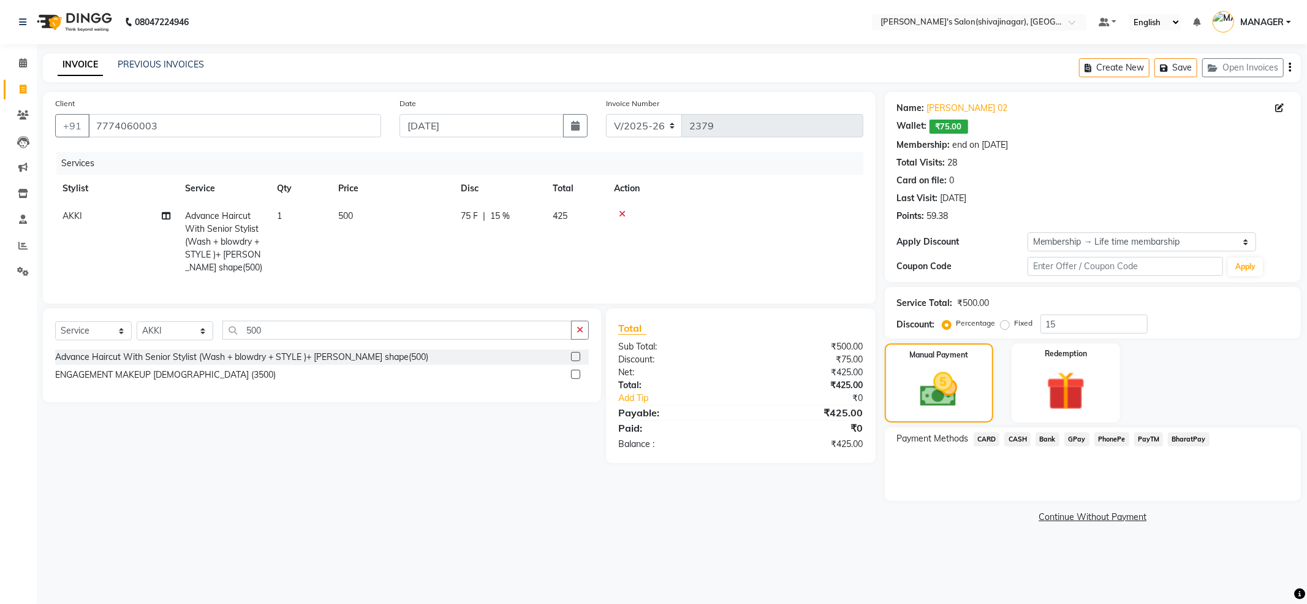
click at [1161, 487] on div "Payment Methods CARD CASH Bank GPay PhonePe PayTM BharatPay" at bounding box center [1093, 464] width 416 height 74
click at [942, 408] on img at bounding box center [939, 389] width 64 height 45
click at [1055, 393] on img at bounding box center [1066, 391] width 66 height 50
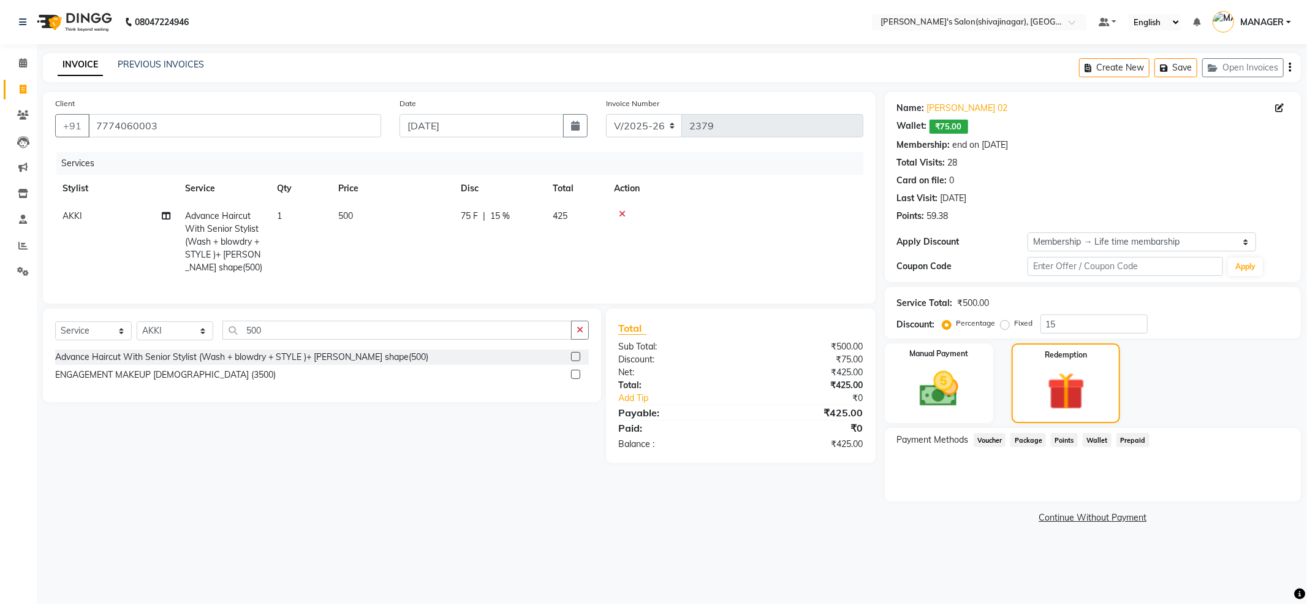
click at [1069, 441] on span "Points" at bounding box center [1064, 440] width 27 height 14
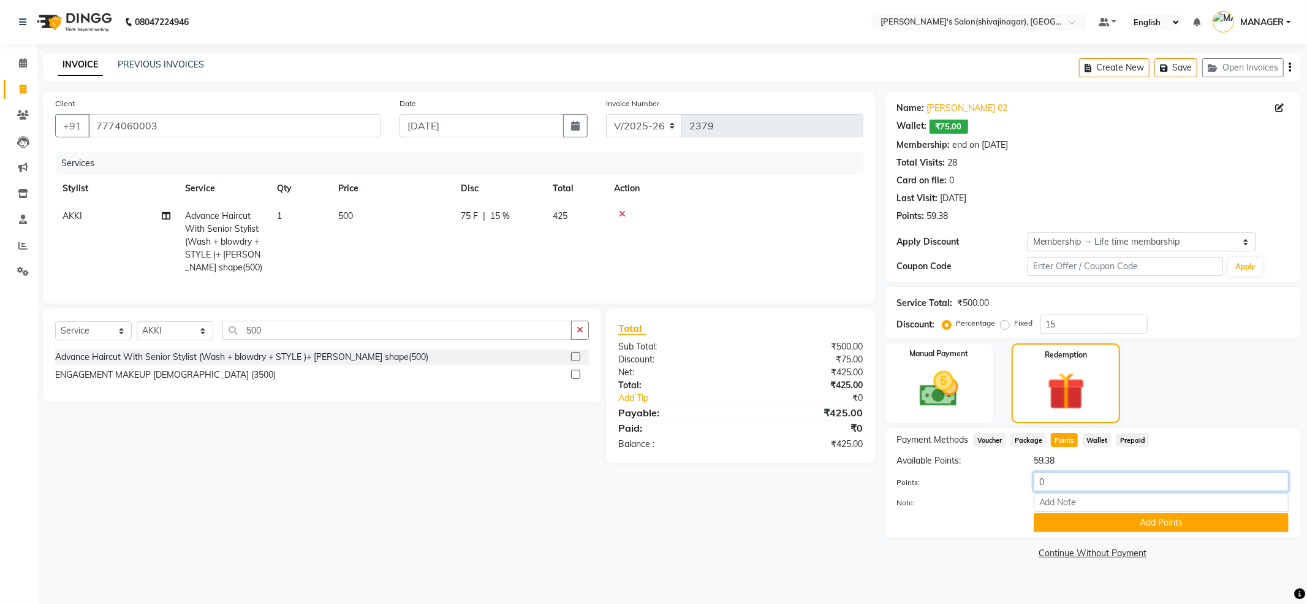
click at [1086, 478] on input "0" at bounding box center [1161, 481] width 255 height 19
type input "25"
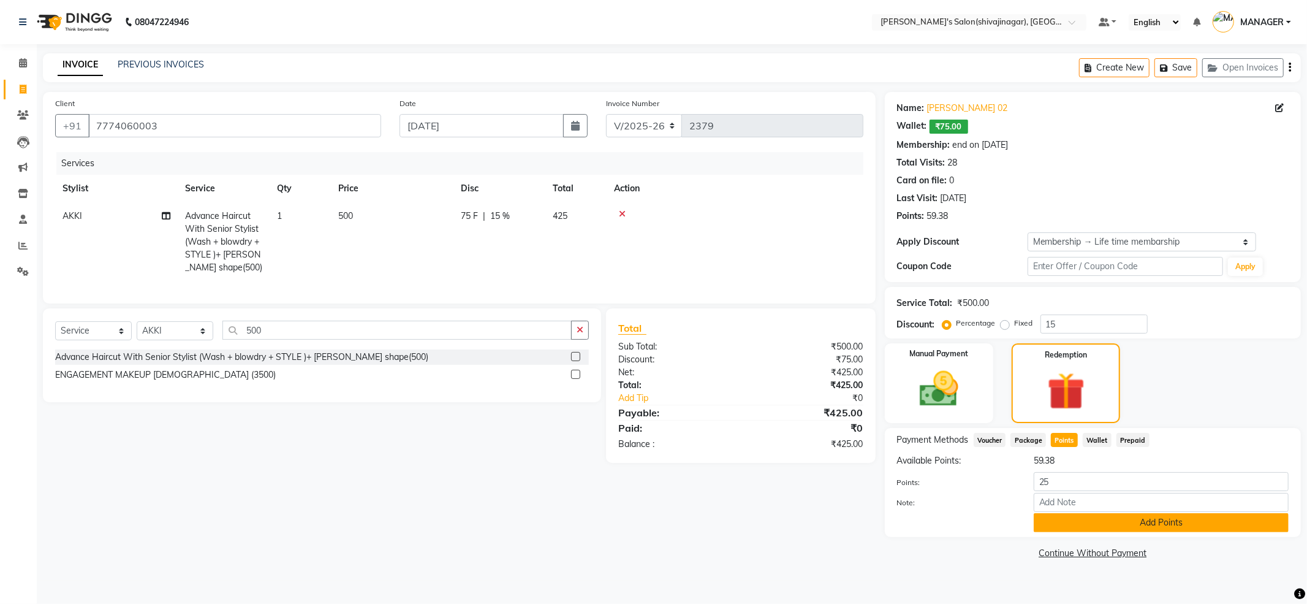
click at [1141, 526] on button "Add Points" at bounding box center [1161, 522] width 255 height 19
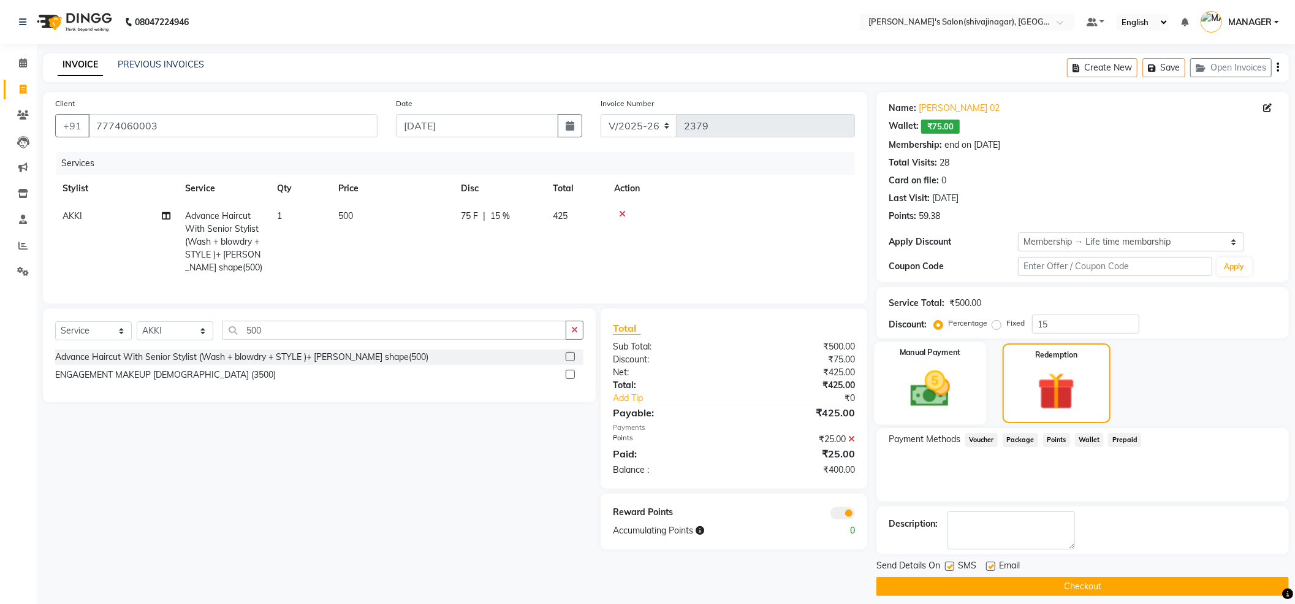
click at [972, 401] on div "Manual Payment" at bounding box center [931, 382] width 112 height 83
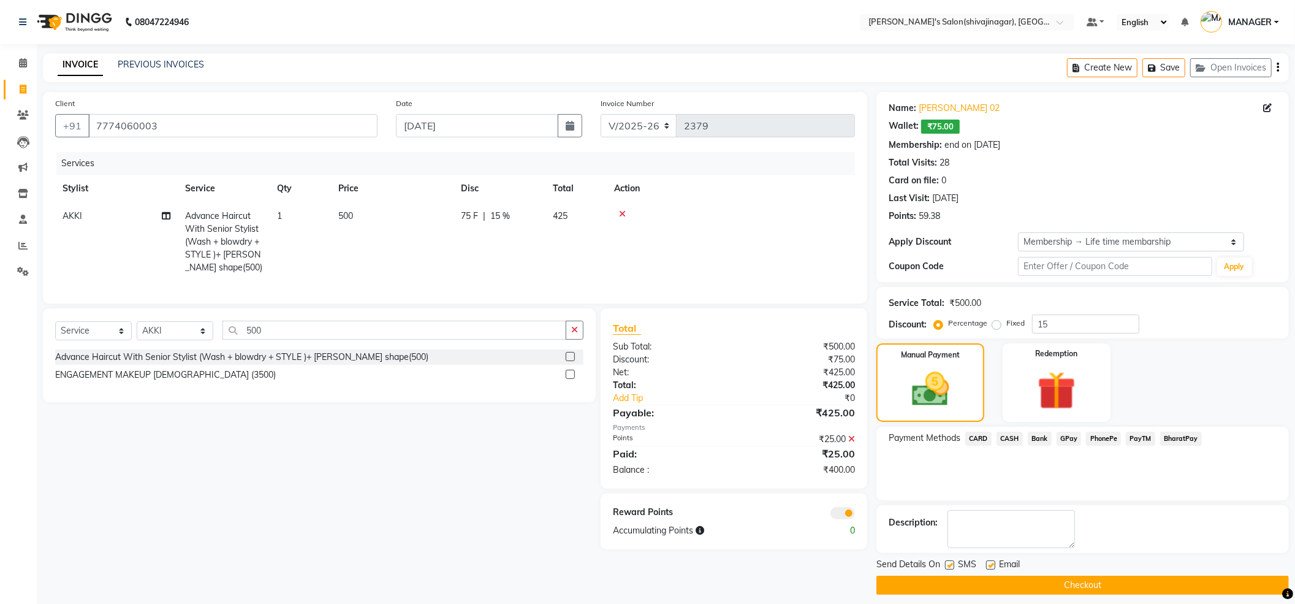
click at [1133, 439] on span "PayTM" at bounding box center [1140, 438] width 29 height 14
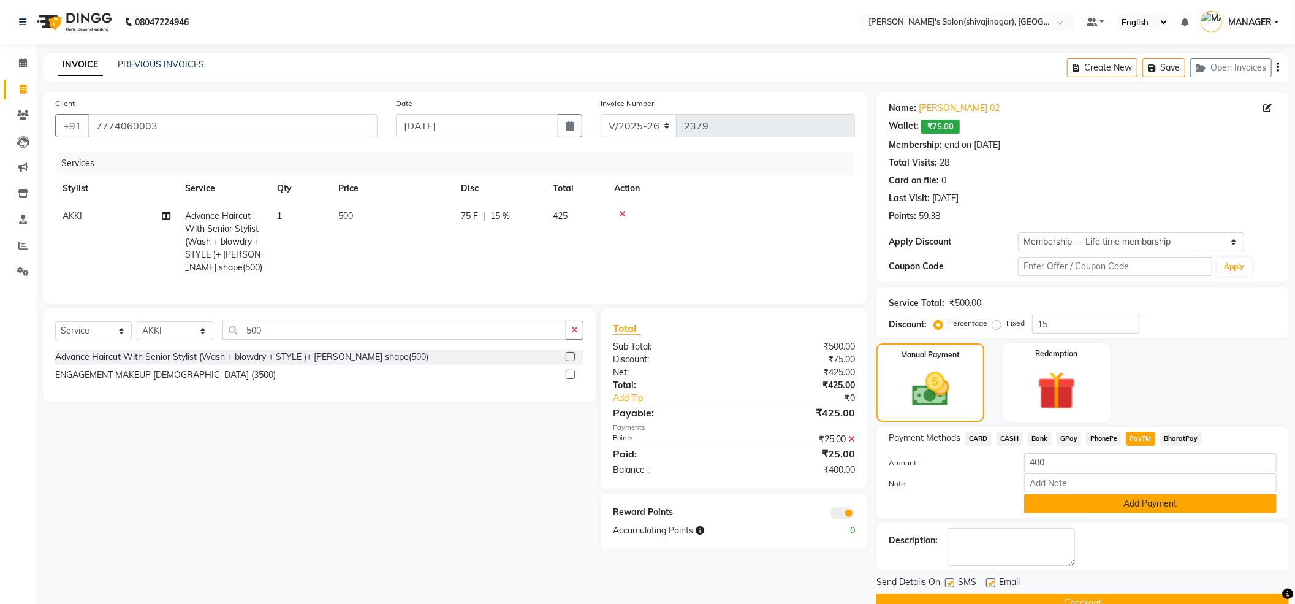
click at [1106, 503] on button "Add Payment" at bounding box center [1150, 503] width 252 height 19
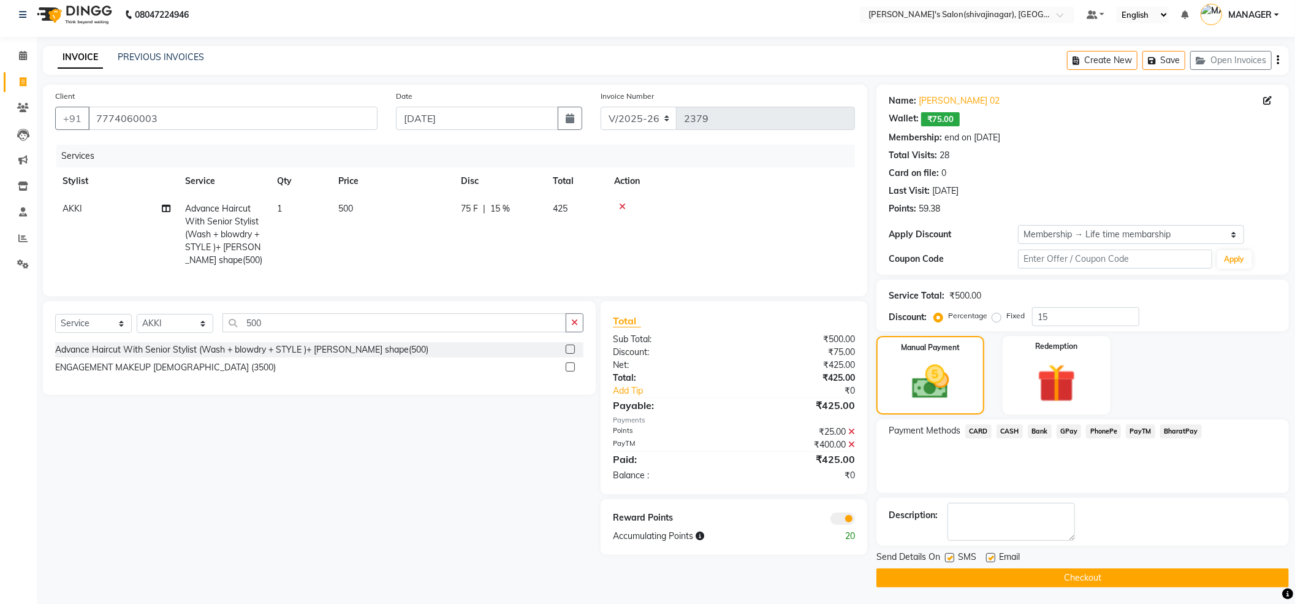
scroll to position [10, 0]
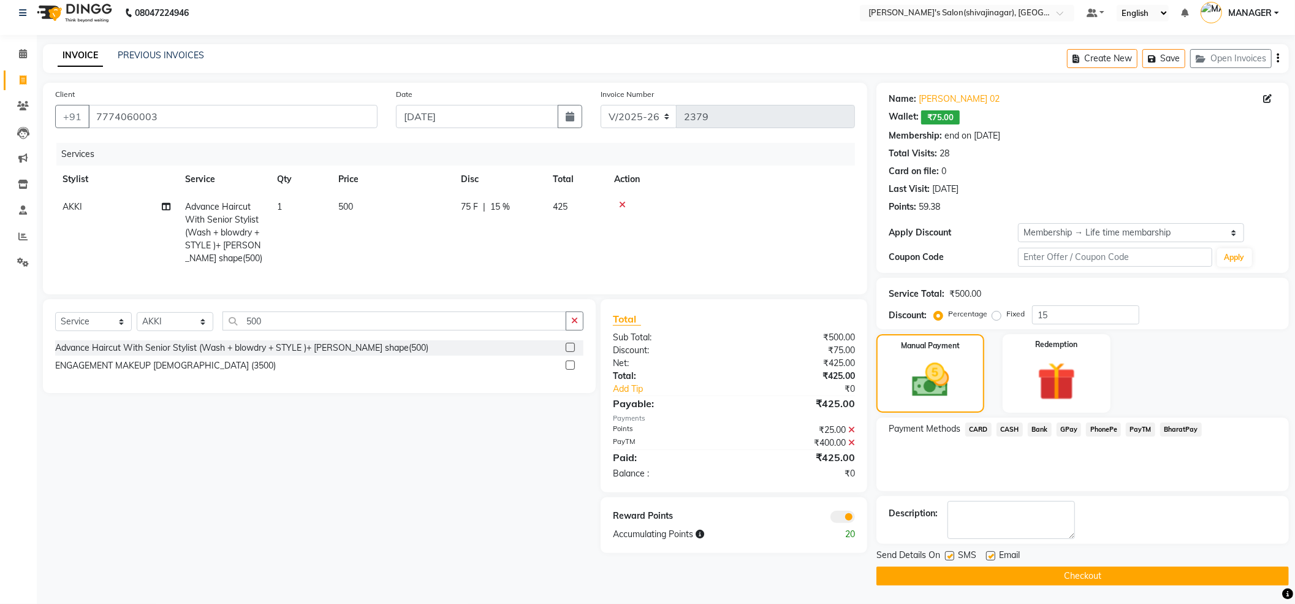
click at [1069, 577] on button "Checkout" at bounding box center [1082, 575] width 412 height 19
